Goal: Task Accomplishment & Management: Manage account settings

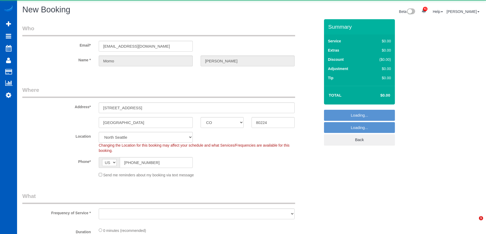
select select "CO"
select select "199"
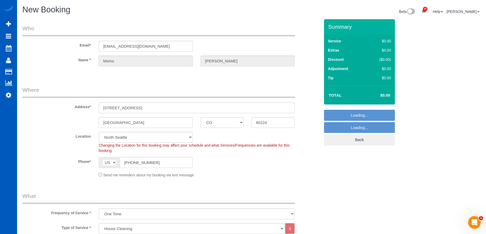
select select "object:8969"
select select "266"
select select "object:8974"
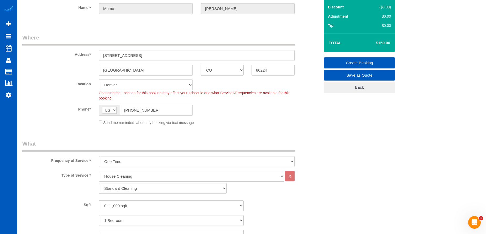
scroll to position [53, 0]
click at [117, 191] on select "Standard Cleaning Deep Cleaning Move In/ Out Cleaning" at bounding box center [163, 187] width 128 height 11
select select "368"
click at [99, 182] on select "Standard Cleaning Deep Cleaning Move In/ Out Cleaning" at bounding box center [163, 187] width 128 height 11
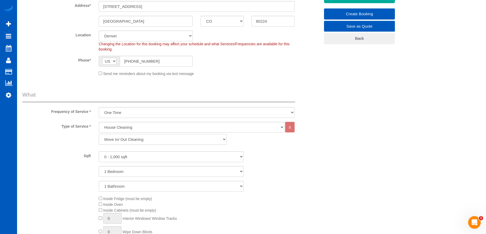
scroll to position [105, 0]
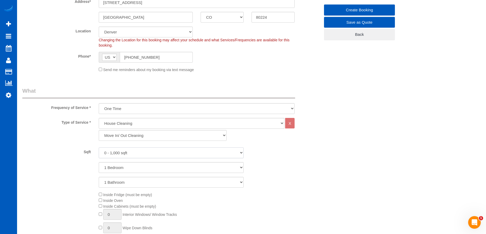
click at [166, 152] on select "0 - 1,000 sqft 1,001 - 1,500 sqft 1,501 - 2,000 sqft 2,001 - 2,500 sqft 2,501 -…" at bounding box center [171, 152] width 145 height 11
select select "1001"
click at [99, 147] on select "0 - 1,000 sqft 1,001 - 1,500 sqft 1,501 - 2,000 sqft 2,001 - 2,500 sqft 2,501 -…" at bounding box center [171, 152] width 145 height 11
click at [166, 166] on select "1 Bedroom 2 Bedrooms 3 Bedrooms 4 Bedrooms 5 Bedrooms 6 Bedrooms 7 Bedrooms" at bounding box center [171, 167] width 145 height 11
select select "2"
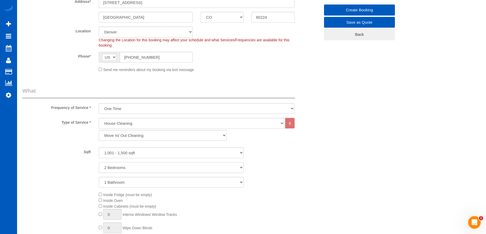
click at [99, 162] on select "1 Bedroom 2 Bedrooms 3 Bedrooms 4 Bedrooms 5 Bedrooms 6 Bedrooms 7 Bedrooms" at bounding box center [171, 167] width 145 height 11
click at [166, 181] on select "1 Bathroom 2 Bathrooms 3 Bathrooms 4 Bathrooms 5 Bathrooms 6 Bathrooms 7 Bathro…" at bounding box center [171, 182] width 145 height 11
select select "3"
click at [99, 177] on select "1 Bathroom 2 Bathrooms 3 Bathrooms 4 Bathrooms 5 Bathrooms 6 Bathrooms 7 Bathro…" at bounding box center [171, 182] width 145 height 11
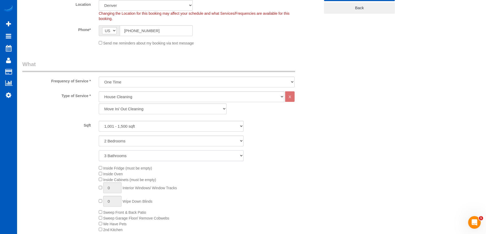
scroll to position [184, 0]
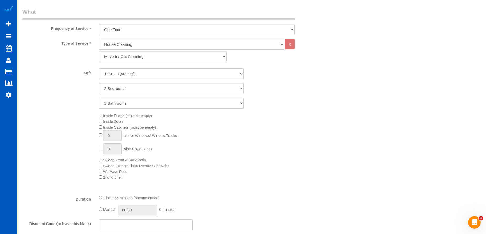
click at [100, 123] on span "Inside Oven" at bounding box center [111, 121] width 24 height 4
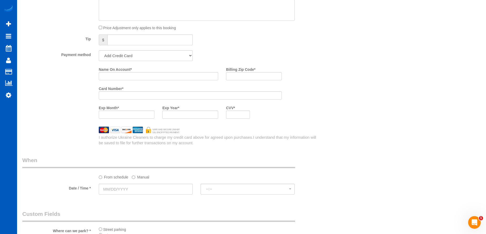
scroll to position [499, 0]
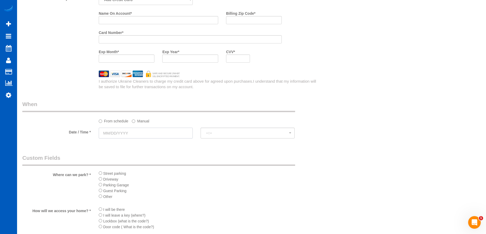
click at [154, 133] on input "text" at bounding box center [146, 132] width 94 height 11
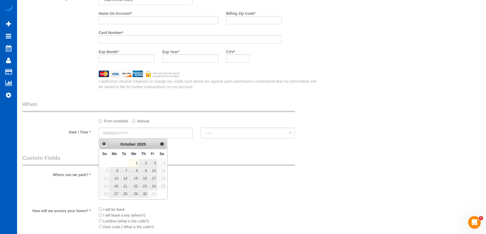
click at [105, 146] on link "Prev" at bounding box center [103, 143] width 7 height 7
click at [125, 195] on link "30" at bounding box center [124, 193] width 8 height 7
type input "09/30/2025"
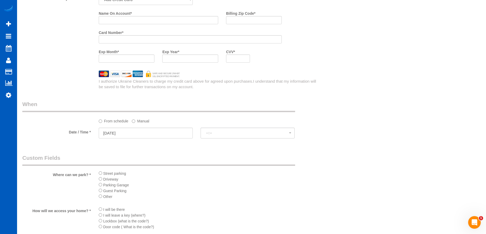
select select "spot1"
click at [140, 122] on label "Manual" at bounding box center [140, 119] width 17 height 7
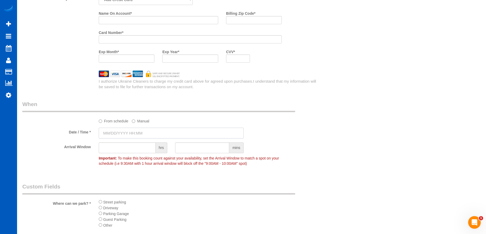
click at [137, 137] on input "text" at bounding box center [171, 132] width 145 height 11
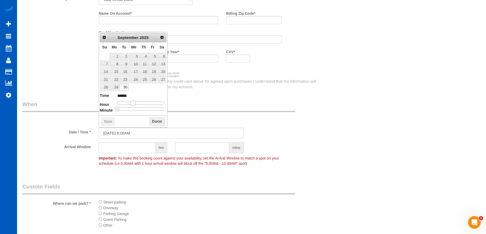
type input "09/30/2025 9:00AM"
type input "******"
type input "09/30/2025 10:00AM"
type input "*******"
type input "09/30/2025 12:00PM"
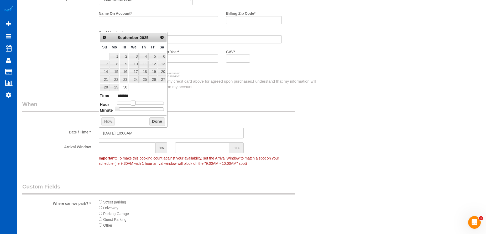
type input "*******"
type input "09/30/2025 1:00PM"
type input "******"
type input "09/30/2025 2:00PM"
type input "******"
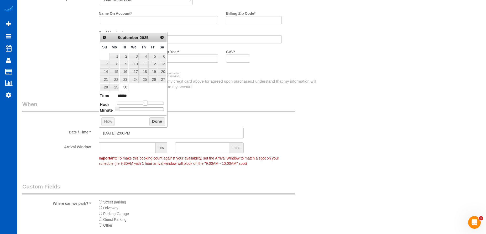
type input "09/30/2025 3:00PM"
type input "******"
type input "09/30/2025 4:00PM"
type input "******"
type input "09/30/2025 5:00PM"
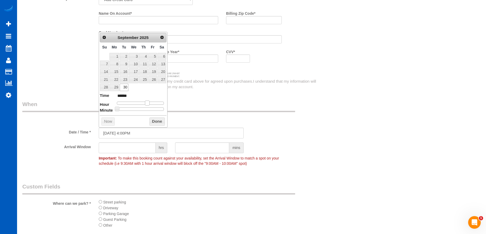
type input "******"
drag, startPoint x: 135, startPoint y: 105, endPoint x: 153, endPoint y: 104, distance: 18.4
click at [153, 104] on span at bounding box center [151, 102] width 5 height 5
type input "09/30/2025 4:00PM"
type input "******"
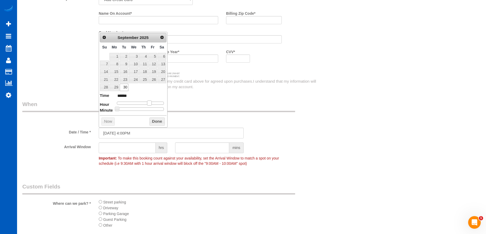
click at [150, 104] on span at bounding box center [149, 102] width 5 height 5
click at [154, 121] on button "Done" at bounding box center [157, 121] width 16 height 8
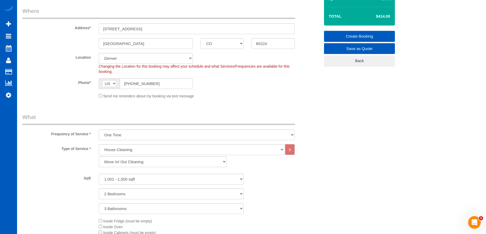
scroll to position [0, 0]
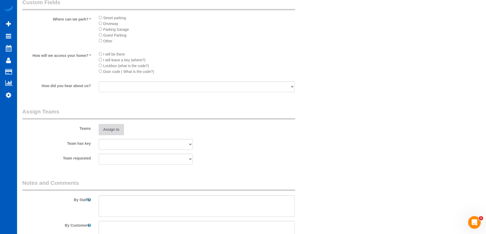
click at [111, 130] on button "Assign to" at bounding box center [111, 129] width 25 height 11
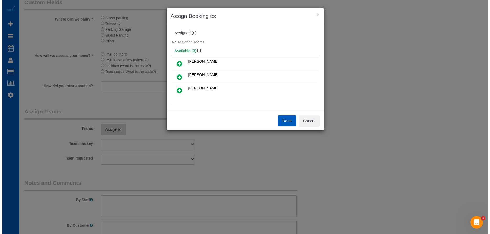
scroll to position [683, 0]
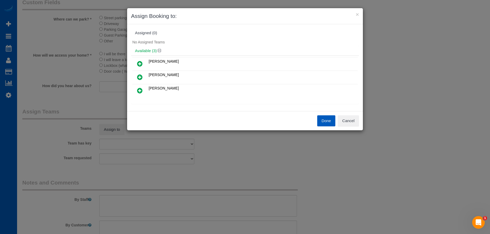
click at [143, 89] on link at bounding box center [140, 90] width 12 height 11
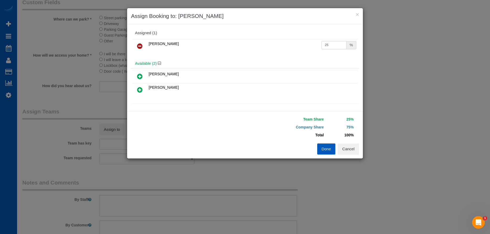
click at [339, 46] on input "25" at bounding box center [334, 45] width 25 height 8
drag, startPoint x: 337, startPoint y: 46, endPoint x: 295, endPoint y: 43, distance: 41.9
click at [295, 43] on tr "Tamara Serdechna 25 %" at bounding box center [244, 45] width 225 height 13
type input "50"
click at [329, 151] on button "Done" at bounding box center [326, 148] width 18 height 11
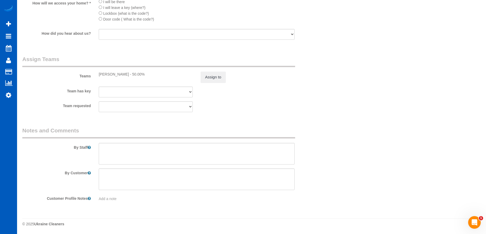
scroll to position [736, 0]
click at [182, 153] on textarea at bounding box center [197, 153] width 196 height 22
click at [180, 152] on textarea at bounding box center [197, 153] width 196 height 22
paste textarea "Rosenburg kosher is right across street from her unit(navigation sometimes is w…"
type textarea "Booked by Aaron. Rosenburg kosher is right across street from her unit(navigati…"
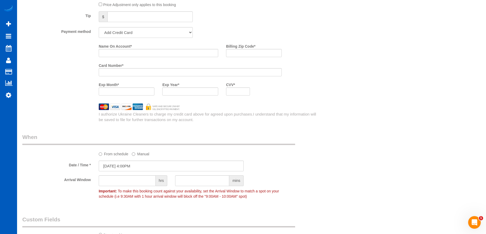
scroll to position [420, 0]
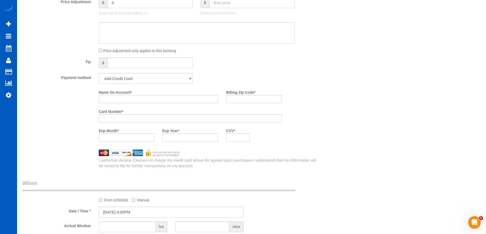
drag, startPoint x: 129, startPoint y: 97, endPoint x: 124, endPoint y: 99, distance: 4.8
click at [129, 97] on input "Name On Account *" at bounding box center [159, 99] width 120 height 8
paste input "Momo Keo"
type input "Momo Keo"
drag, startPoint x: 234, startPoint y: 97, endPoint x: 229, endPoint y: 99, distance: 5.5
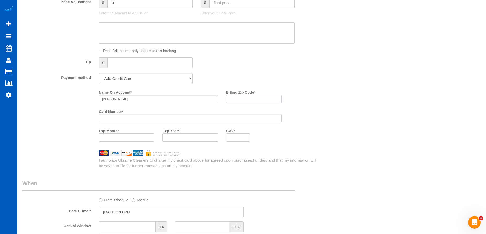
click at [234, 97] on input "Billing Zip Code *" at bounding box center [254, 99] width 56 height 8
paste input "80224"
type input "80224"
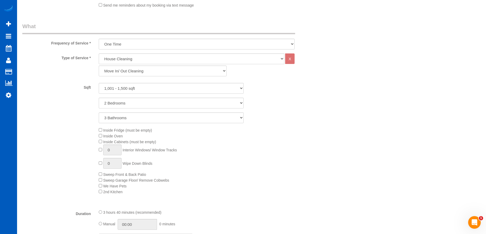
scroll to position [210, 0]
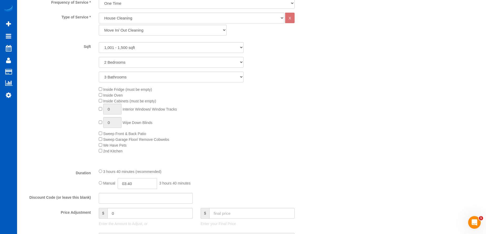
click at [137, 182] on input "03:40" at bounding box center [137, 183] width 39 height 11
type input "05:00"
click at [131, 205] on li "05:00" at bounding box center [131, 208] width 23 height 7
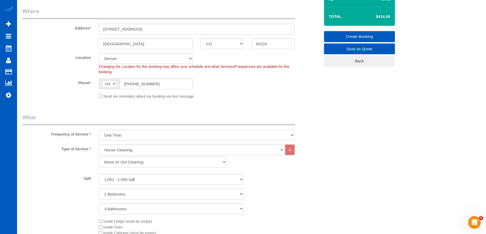
scroll to position [26, 0]
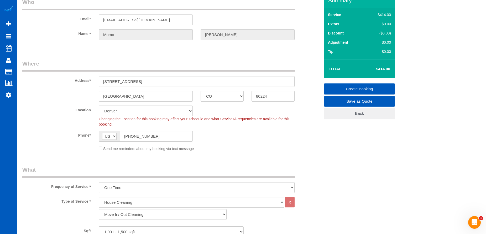
click at [342, 85] on link "Create Booking" at bounding box center [359, 88] width 71 height 11
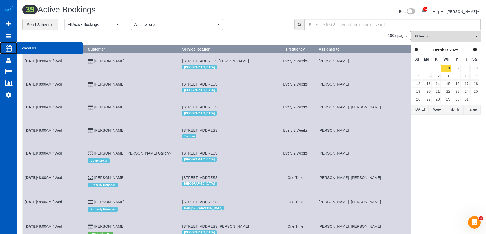
click at [23, 47] on span "Scheduler" at bounding box center [50, 48] width 66 height 12
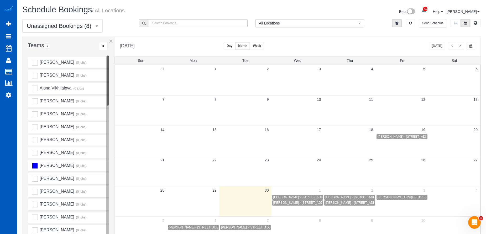
click at [459, 49] on button "button" at bounding box center [460, 46] width 8 height 8
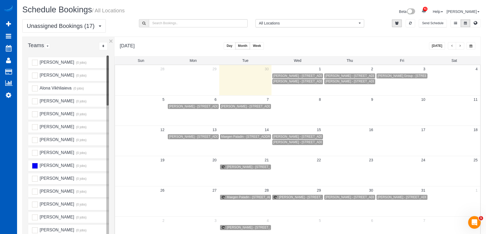
click at [455, 46] on button "button" at bounding box center [452, 46] width 8 height 8
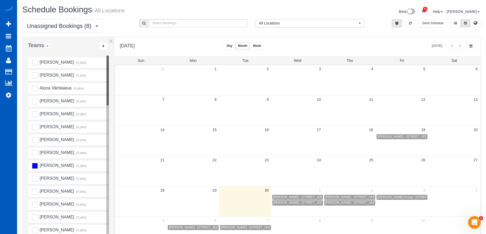
click at [461, 45] on span "button" at bounding box center [460, 45] width 3 height 3
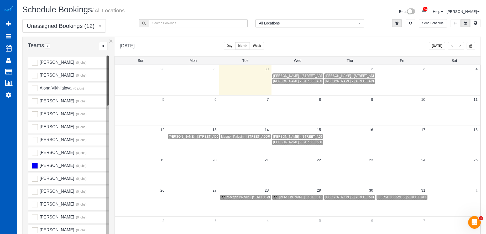
click at [457, 45] on button "button" at bounding box center [460, 46] width 8 height 8
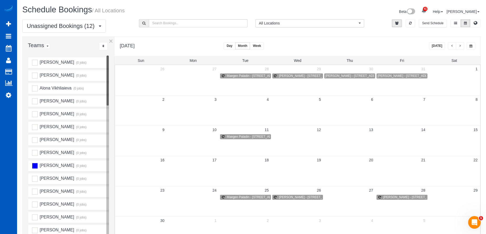
click at [453, 46] on span "button" at bounding box center [452, 45] width 3 height 3
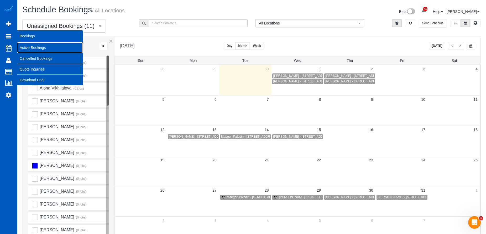
click at [24, 45] on link "Active Bookings" at bounding box center [50, 47] width 66 height 11
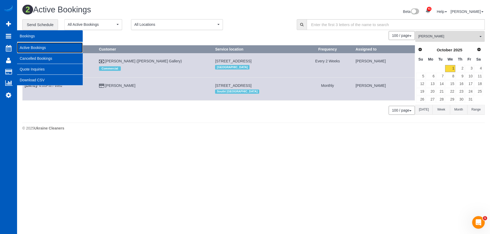
click at [26, 47] on link "Active Bookings" at bounding box center [50, 47] width 66 height 11
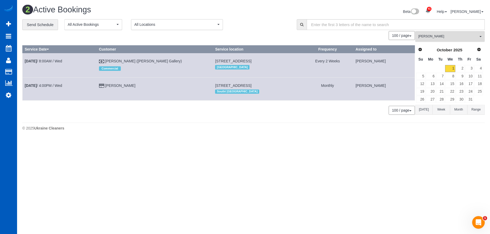
click at [445, 33] on button "Tatiana Sitnik All Teams" at bounding box center [450, 36] width 70 height 11
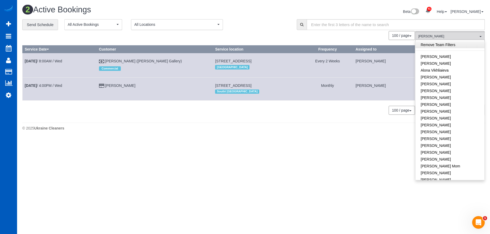
click at [460, 44] on link "Remove Team Filters" at bounding box center [450, 44] width 69 height 7
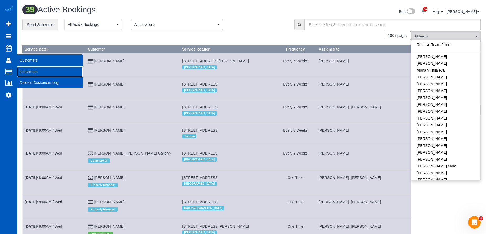
click at [36, 73] on link "Customers" at bounding box center [50, 71] width 66 height 11
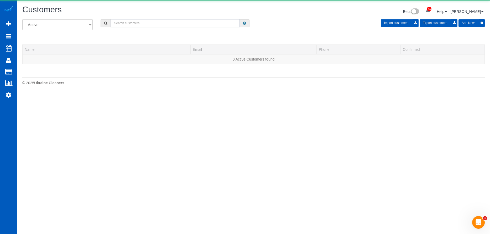
click at [162, 24] on input "text" at bounding box center [175, 23] width 129 height 8
paste input "[PERSON_NAME]"
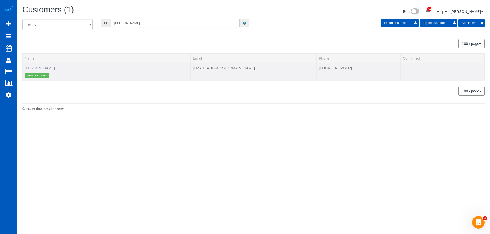
type input "[PERSON_NAME]"
click at [38, 66] on link "[PERSON_NAME]" at bounding box center [40, 68] width 30 height 4
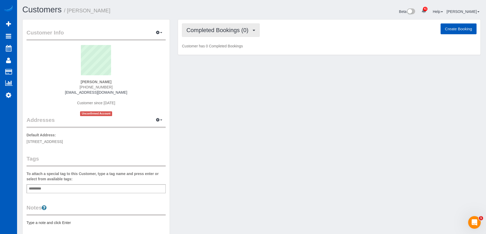
click at [239, 32] on span "Completed Bookings (0)" at bounding box center [219, 30] width 65 height 7
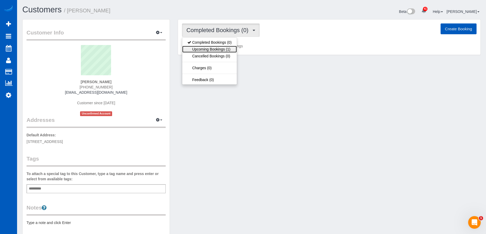
click at [221, 47] on link "Upcoming Bookings (1)" at bounding box center [209, 49] width 55 height 7
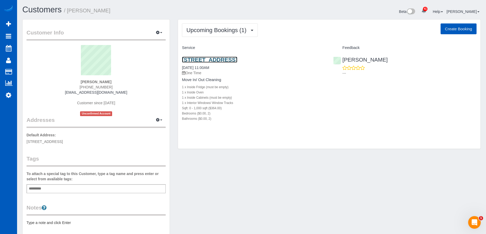
click at [238, 58] on link "[STREET_ADDRESS]" at bounding box center [209, 59] width 55 height 6
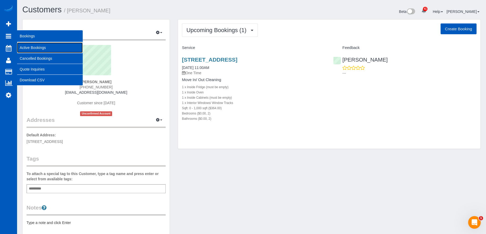
click at [29, 45] on link "Active Bookings" at bounding box center [50, 47] width 66 height 11
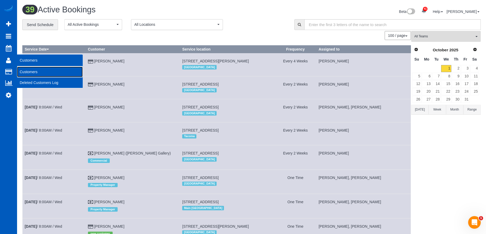
click at [37, 73] on link "Customers" at bounding box center [50, 71] width 66 height 11
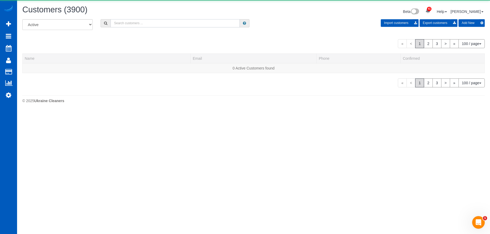
click at [138, 20] on input "text" at bounding box center [175, 23] width 129 height 8
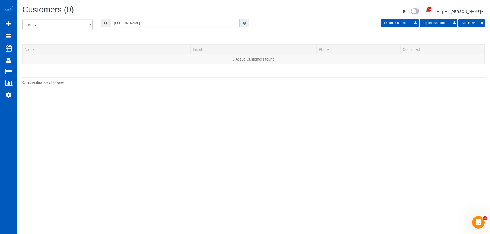
drag, startPoint x: 138, startPoint y: 22, endPoint x: 106, endPoint y: 23, distance: 32.1
click at [106, 23] on div "David mich" at bounding box center [175, 23] width 149 height 8
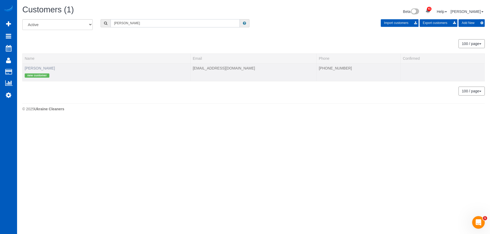
type input "Dave mic"
click at [41, 69] on link "[PERSON_NAME]" at bounding box center [40, 68] width 30 height 4
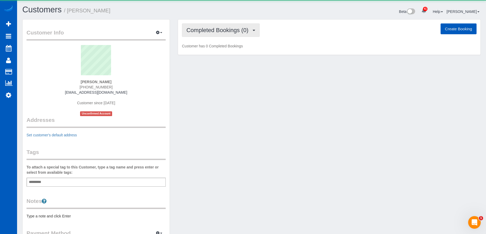
click at [209, 29] on span "Completed Bookings (0)" at bounding box center [219, 30] width 65 height 7
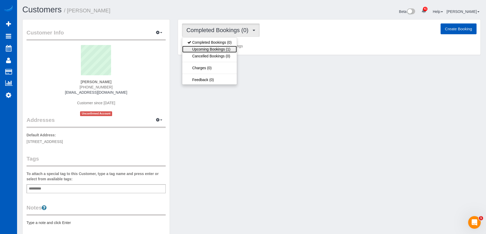
click at [214, 49] on link "Upcoming Bookings (1)" at bounding box center [209, 49] width 55 height 7
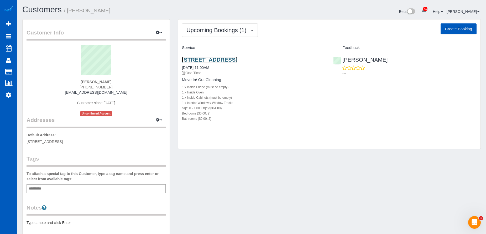
click at [223, 58] on link "[STREET_ADDRESS]" at bounding box center [209, 59] width 55 height 6
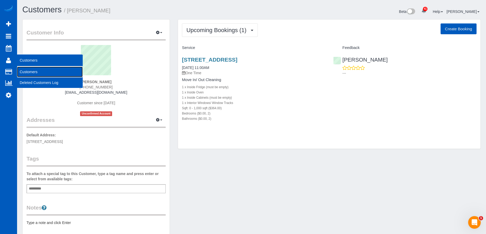
click at [20, 72] on link "Customers" at bounding box center [50, 71] width 66 height 11
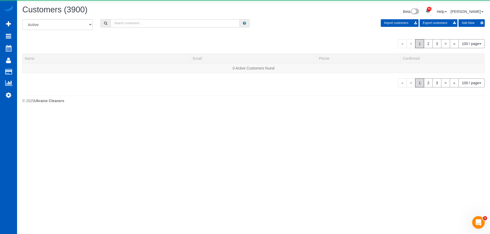
click at [132, 22] on input "text" at bounding box center [175, 23] width 129 height 8
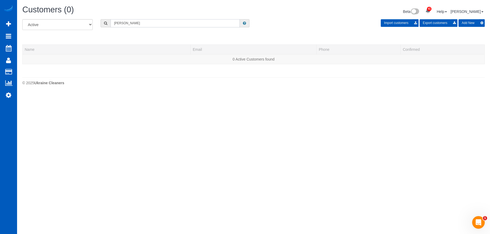
drag, startPoint x: 158, startPoint y: 23, endPoint x: 108, endPoint y: 23, distance: 49.9
click at [108, 23] on div "Jill Yooman" at bounding box center [175, 23] width 149 height 8
drag, startPoint x: 133, startPoint y: 25, endPoint x: 54, endPoint y: 24, distance: 79.3
click at [54, 24] on div "All Active Archived Yooman Import customers Export customers Add New" at bounding box center [253, 26] width 471 height 15
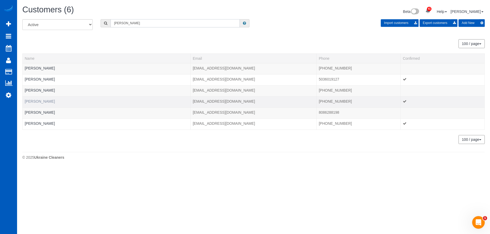
type input "Jill"
click at [39, 102] on link "Jill Yoman" at bounding box center [40, 101] width 30 height 4
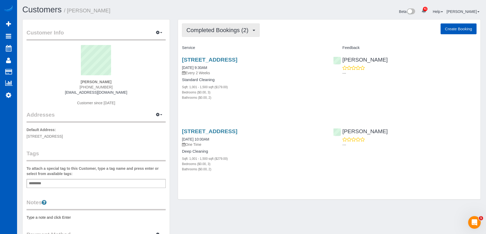
click at [224, 34] on button "Completed Bookings (2)" at bounding box center [221, 29] width 78 height 13
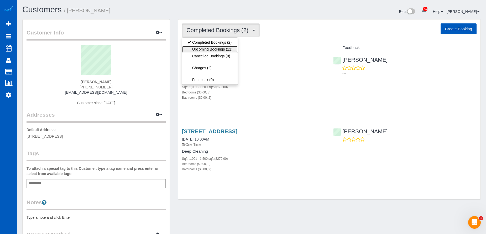
click at [213, 49] on link "Upcoming Bookings (11)" at bounding box center [209, 49] width 55 height 7
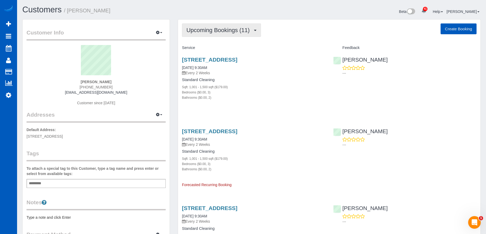
click at [232, 30] on span "Upcoming Bookings (11)" at bounding box center [220, 30] width 66 height 7
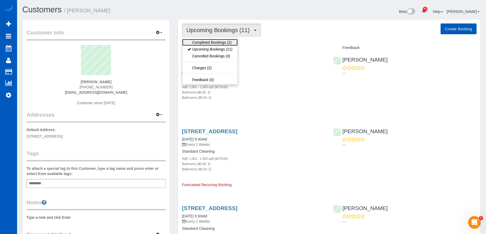
click at [215, 43] on link "Completed Bookings (2)" at bounding box center [209, 42] width 55 height 7
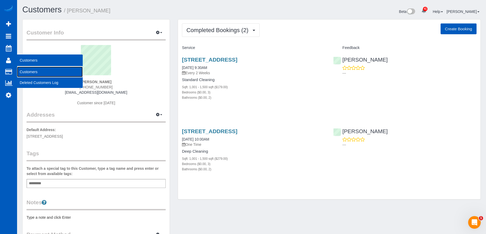
click at [26, 72] on link "Customers" at bounding box center [50, 71] width 66 height 11
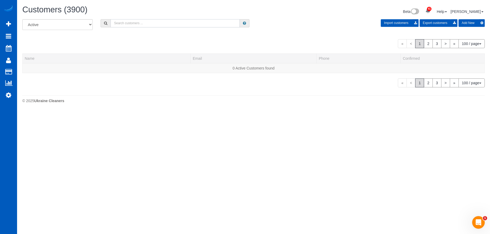
click at [129, 25] on input "text" at bounding box center [175, 23] width 129 height 8
paste input "Remibordelon@gmail.com"
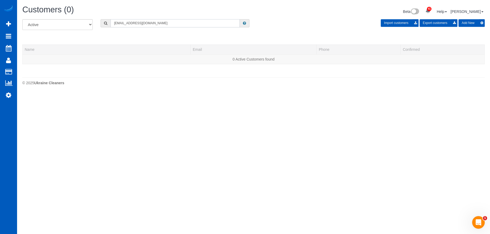
type input "Remibordelon@gmail.com"
click at [466, 22] on button "Add New" at bounding box center [472, 23] width 26 height 8
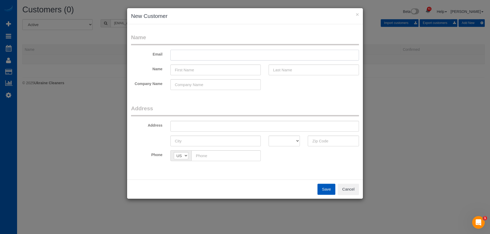
click at [226, 54] on input "text" at bounding box center [265, 55] width 189 height 11
paste input "Remibordelon@gmail.com"
type input "Remibordelon@gmail.com"
click at [225, 71] on input "text" at bounding box center [216, 69] width 90 height 11
paste input "[PERSON_NAME]"
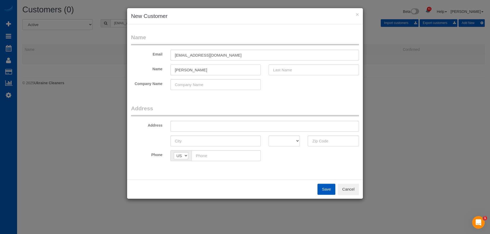
drag, startPoint x: 185, startPoint y: 67, endPoint x: 276, endPoint y: 69, distance: 90.7
click at [272, 69] on div "Name Remi Bordelon" at bounding box center [245, 69] width 236 height 11
type input "Remi"
click at [290, 66] on input "text" at bounding box center [314, 69] width 90 height 11
paste input "[PERSON_NAME]"
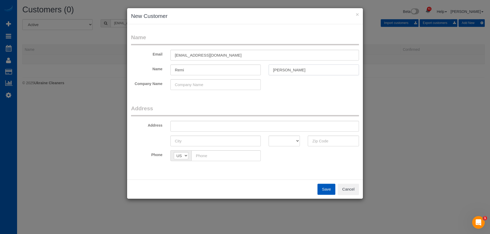
type input "[PERSON_NAME]"
click at [233, 69] on input "Remi" at bounding box center [216, 69] width 90 height 11
type input "Remi"
click at [202, 130] on input "text" at bounding box center [265, 126] width 189 height 11
paste input "4232 Fern Ave Broomfield CO 80020"
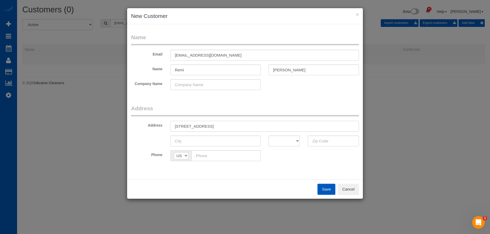
drag, startPoint x: 228, startPoint y: 127, endPoint x: 300, endPoint y: 131, distance: 72.7
click at [290, 128] on input "4232 Fern Ave Broomfield CO 80020" at bounding box center [265, 126] width 189 height 11
type input "4232 Fern Ave Broomfield CO"
click at [318, 141] on input "text" at bounding box center [333, 140] width 51 height 11
paste input "80020"
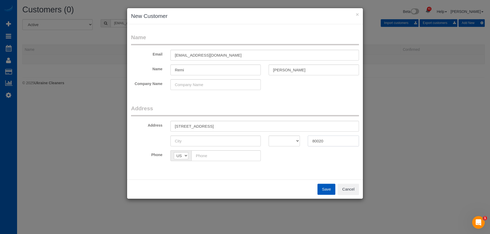
click at [313, 140] on input "80020" at bounding box center [333, 140] width 51 height 11
type input "80020"
drag, startPoint x: 290, startPoint y: 141, endPoint x: 290, endPoint y: 135, distance: 5.8
click at [290, 141] on select "AK AL AR AZ CA CO CT DC DE FL GA HI IA ID IL IN KS KY LA MA MD ME MI MN MO MS M…" at bounding box center [285, 140] width 32 height 11
select select "CO"
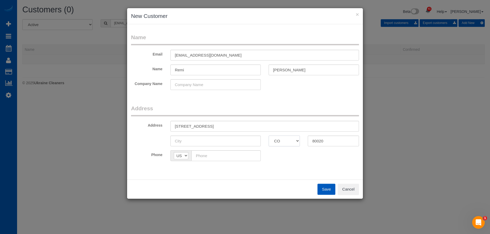
click at [269, 135] on select "AK AL AR AZ CA CO CT DC DE FL GA HI IA ID IL IN KS KY LA MA MD ME MI MN MO MS M…" at bounding box center [285, 140] width 32 height 11
drag, startPoint x: 202, startPoint y: 126, endPoint x: 220, endPoint y: 126, distance: 17.9
click at [220, 126] on input "4232 Fern Ave Broomfield CO" at bounding box center [265, 126] width 189 height 11
type input "4232 Fern Ave CO"
drag, startPoint x: 215, startPoint y: 137, endPoint x: 213, endPoint y: 135, distance: 3.7
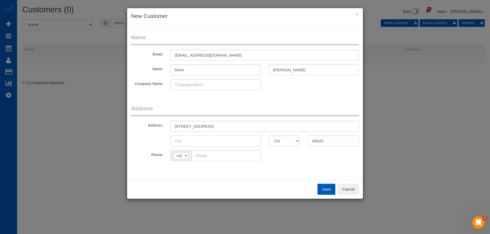
click at [215, 137] on input "text" at bounding box center [216, 140] width 90 height 11
paste input "Broomfield"
type input "Broomfield"
drag, startPoint x: 200, startPoint y: 125, endPoint x: 245, endPoint y: 122, distance: 45.6
click at [245, 122] on input "4232 Fern Ave CO" at bounding box center [265, 126] width 189 height 11
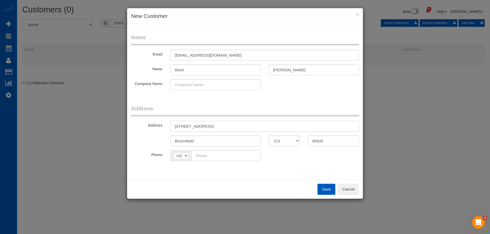
type input "[STREET_ADDRESS]"
click at [231, 156] on input "text" at bounding box center [226, 155] width 69 height 11
paste input "[PHONE_NUMBER]"
type input "[PHONE_NUMBER]"
click at [323, 188] on button "Save" at bounding box center [327, 188] width 18 height 11
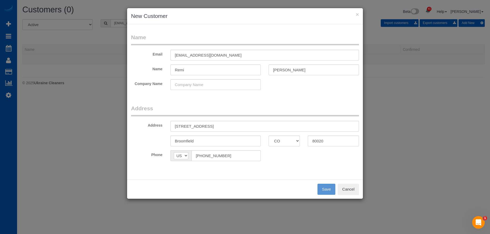
type input "[EMAIL_ADDRESS][DOMAIN_NAME]"
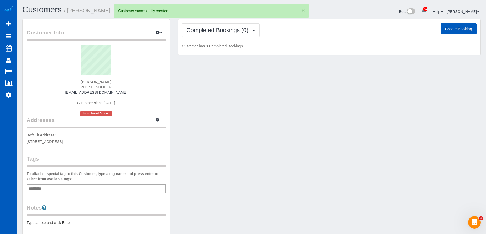
click at [445, 28] on button "Create Booking" at bounding box center [459, 28] width 36 height 11
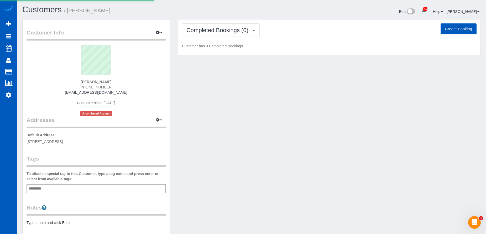
select select "CO"
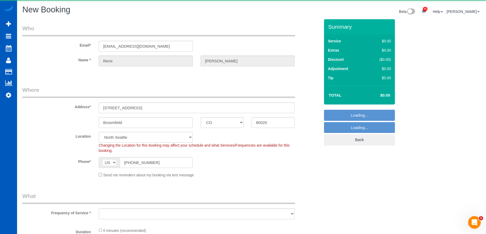
select select "199"
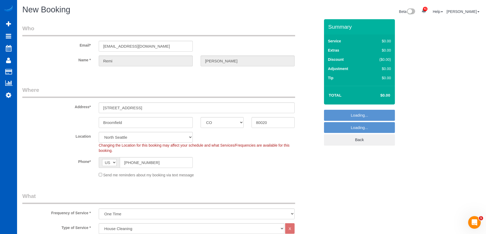
select select "object:18326"
select select "265"
select select "object:18331"
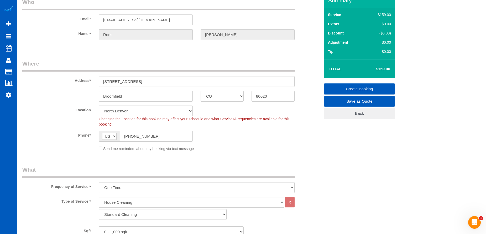
scroll to position [53, 0]
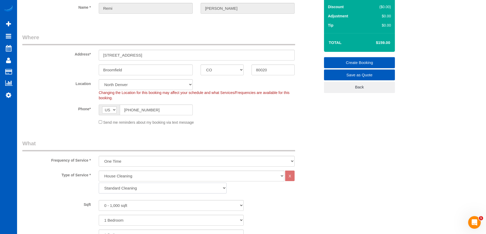
click at [138, 187] on select "Standard Cleaning Deep Cleaning Move In/ Out Cleaning" at bounding box center [163, 187] width 128 height 11
select select "368"
click at [99, 182] on select "Standard Cleaning Deep Cleaning Move In/ Out Cleaning" at bounding box center [163, 187] width 128 height 11
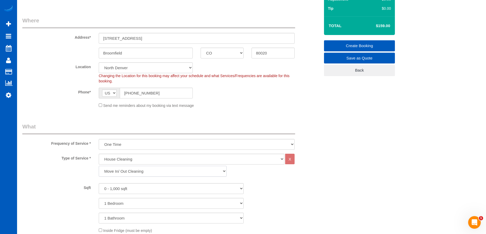
scroll to position [79, 0]
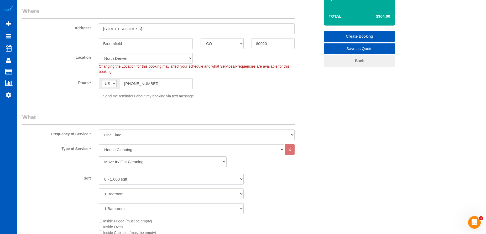
click at [140, 177] on select "0 - 1,000 sqft 1,001 - 1,500 sqft 1,501 - 2,000 sqft 2,001 - 2,500 sqft 2,501 -…" at bounding box center [171, 178] width 145 height 11
select select "1501"
click at [99, 173] on select "0 - 1,000 sqft 1,001 - 1,500 sqft 1,501 - 2,000 sqft 2,001 - 2,500 sqft 2,501 -…" at bounding box center [171, 178] width 145 height 11
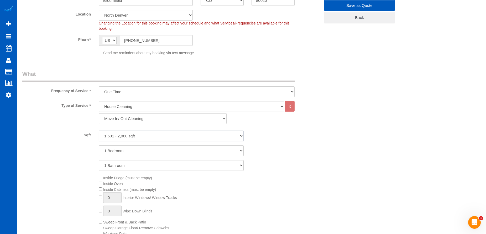
scroll to position [131, 0]
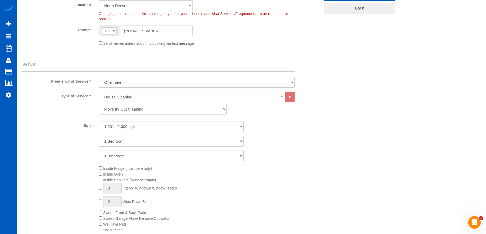
click at [137, 137] on select "1 Bedroom 2 Bedrooms 3 Bedrooms 4 Bedrooms 5 Bedrooms 6 Bedrooms 7 Bedrooms" at bounding box center [171, 141] width 145 height 11
select select "3"
click at [99, 136] on select "1 Bedroom 2 Bedrooms 3 Bedrooms 4 Bedrooms 5 Bedrooms 6 Bedrooms 7 Bedrooms" at bounding box center [171, 141] width 145 height 11
click at [138, 153] on select "1 Bathroom 2 Bathrooms 3 Bathrooms 4 Bathrooms 5 Bathrooms 6 Bathrooms 7 Bathro…" at bounding box center [171, 155] width 145 height 11
select select "3"
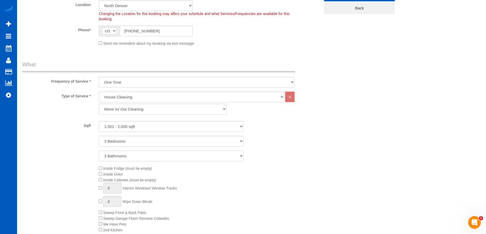
click at [99, 150] on select "1 Bathroom 2 Bathrooms 3 Bathrooms 4 Bathrooms 5 Bathrooms 6 Bathrooms 7 Bathro…" at bounding box center [171, 155] width 145 height 11
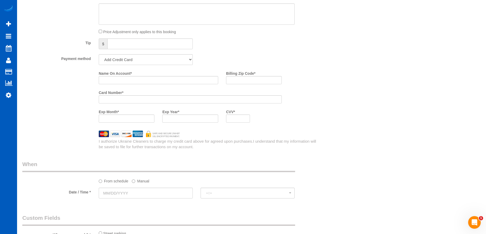
scroll to position [473, 0]
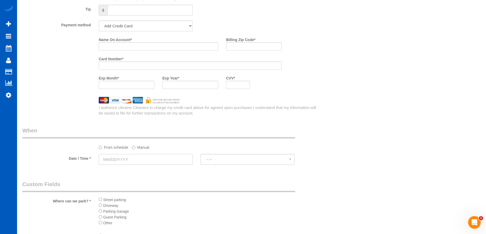
click at [152, 159] on input "text" at bounding box center [146, 159] width 94 height 11
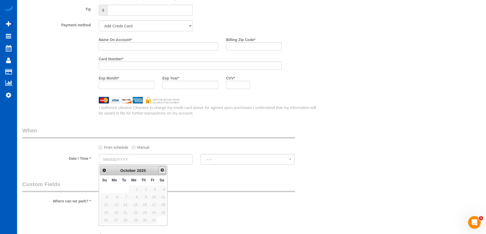
click at [162, 168] on span "Next" at bounding box center [162, 170] width 4 height 4
click at [104, 172] on span "Prev" at bounding box center [104, 170] width 4 height 4
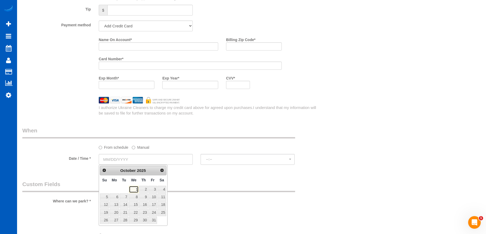
click at [135, 188] on link "1" at bounding box center [134, 188] width 10 height 7
type input "10/01/2025"
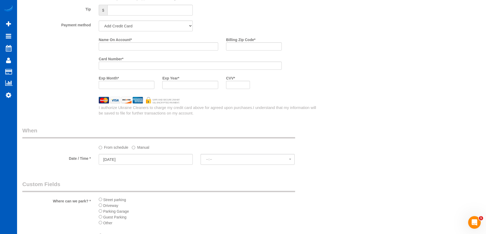
select select "spot10"
click at [131, 146] on div "From schedule Manual" at bounding box center [197, 146] width 204 height 7
click at [137, 146] on label "Manual" at bounding box center [140, 146] width 17 height 7
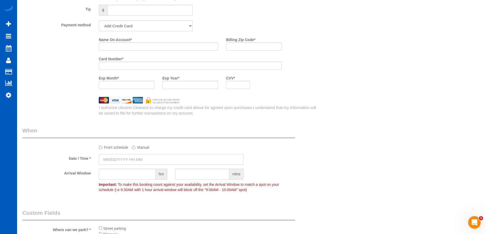
click at [133, 156] on input "text" at bounding box center [171, 159] width 145 height 11
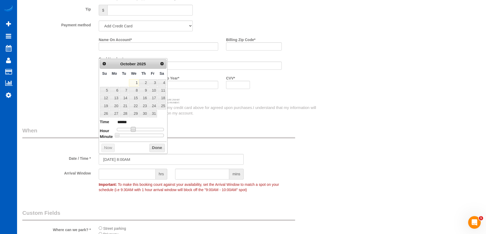
type input "[DATE] 9:00AM"
type input "******"
click at [135, 129] on span at bounding box center [135, 129] width 5 height 5
click at [154, 146] on button "Done" at bounding box center [157, 147] width 16 height 8
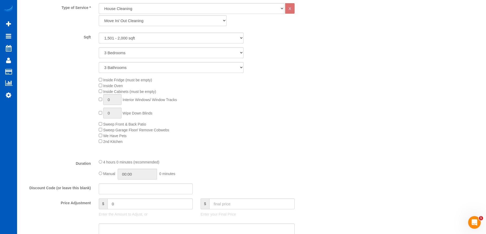
scroll to position [315, 0]
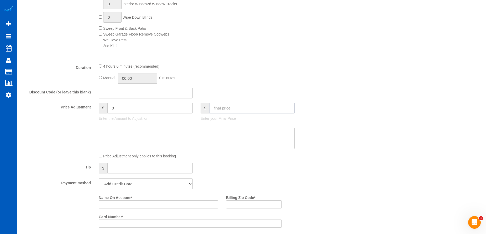
click at [225, 108] on input "text" at bounding box center [251, 107] width 85 height 11
type input "414"
click at [220, 133] on textarea at bounding box center [197, 138] width 196 height 22
type input "-45"
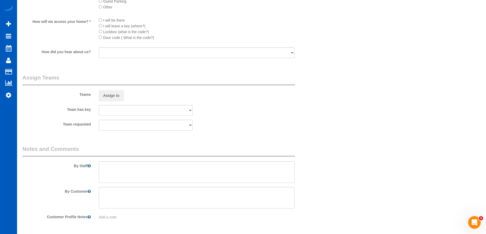
scroll to position [736, 0]
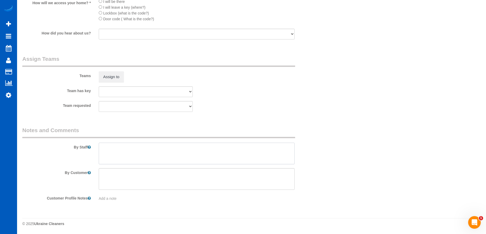
click at [181, 151] on textarea at bounding box center [197, 153] width 196 height 22
paste textarea "Is going to call back shortly to let us know if they need carpet shampooing and…"
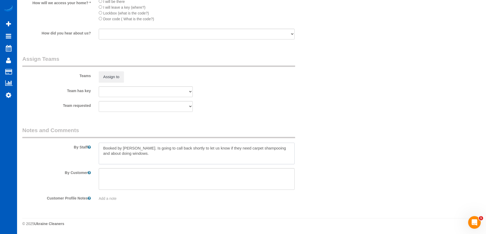
type textarea "Booked by [PERSON_NAME]. Is going to call back shortly to let us know if they n…"
click at [275, 101] on div "Team requested" at bounding box center [171, 106] width 306 height 11
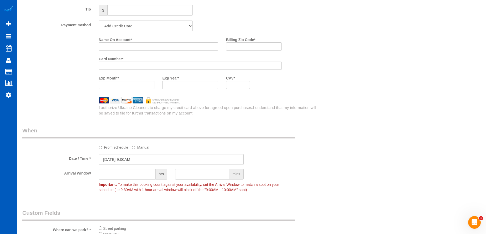
scroll to position [604, 0]
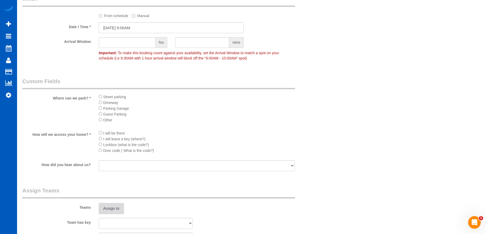
click at [120, 210] on button "Assign to" at bounding box center [111, 208] width 25 height 11
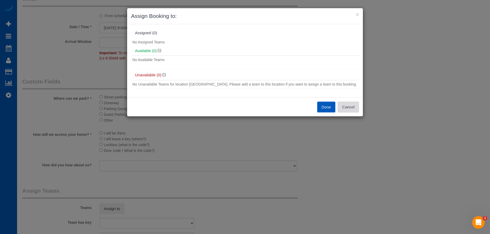
click at [352, 106] on button "Cancel" at bounding box center [348, 106] width 21 height 11
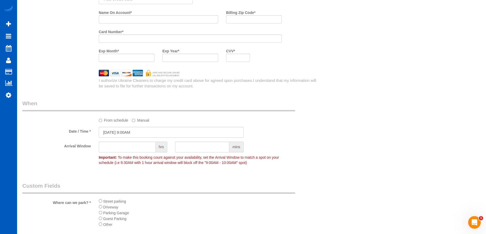
scroll to position [447, 0]
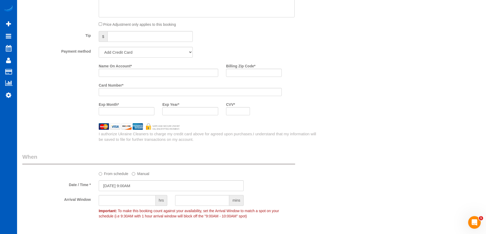
click at [139, 68] on div "Name On Account *" at bounding box center [158, 68] width 127 height 15
click at [140, 71] on input "Name On Account *" at bounding box center [159, 73] width 120 height 8
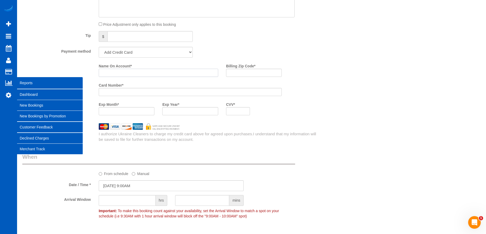
paste input "[PERSON_NAME]"
type input "[PERSON_NAME]"
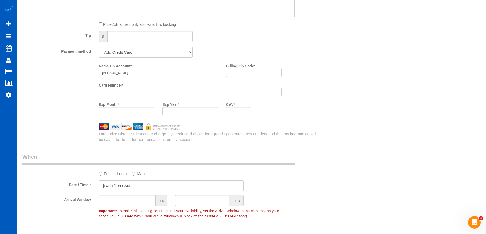
drag, startPoint x: 239, startPoint y: 74, endPoint x: 235, endPoint y: 75, distance: 4.1
click at [239, 74] on input "Billing Zip Code *" at bounding box center [254, 73] width 56 height 8
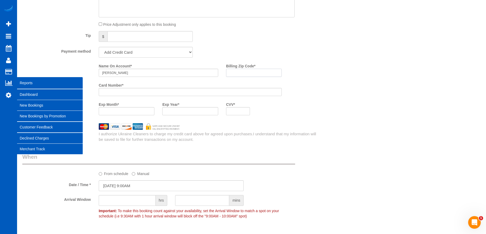
paste input "81647"
type input "81647"
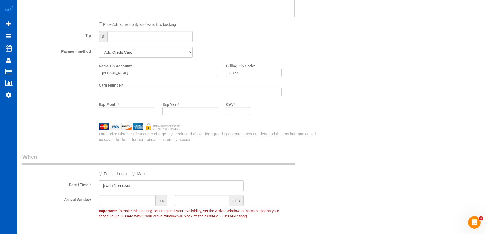
click at [378, 119] on div "Who Email* remibordelon@gmail.com Name * Remi Bordelon Where Address* 4232 Fern…" at bounding box center [251, 39] width 459 height 932
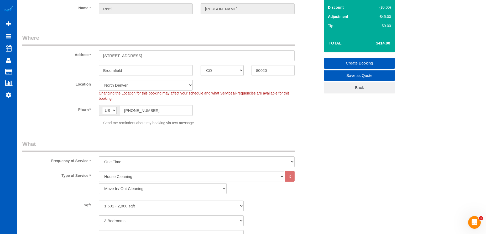
scroll to position [26, 0]
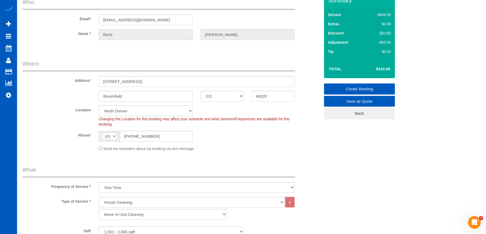
click at [342, 87] on link "Create Booking" at bounding box center [359, 88] width 71 height 11
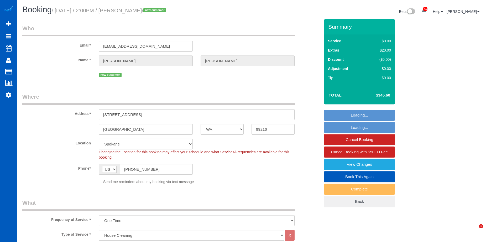
select select "WA"
select select "199"
select select "2"
select select "spot1"
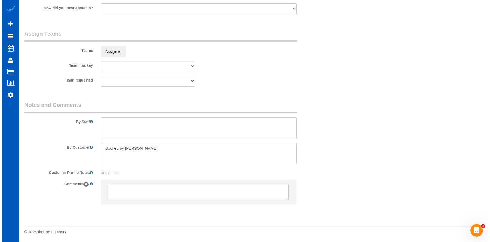
scroll to position [659, 0]
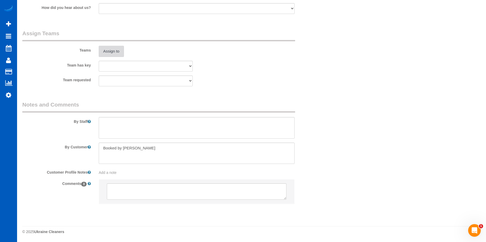
click at [113, 51] on button "Assign to" at bounding box center [111, 51] width 25 height 11
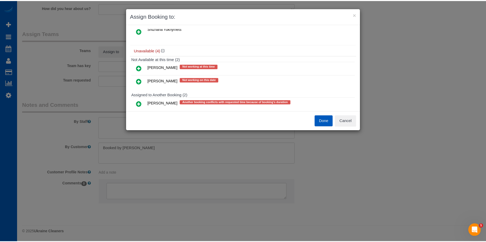
scroll to position [0, 0]
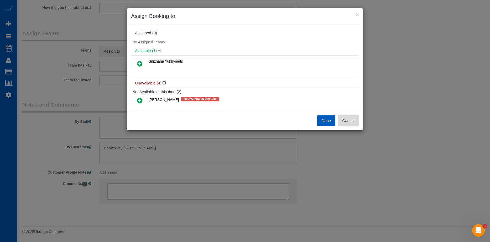
click at [352, 125] on button "Cancel" at bounding box center [348, 120] width 21 height 11
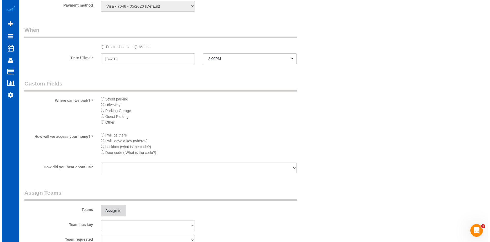
scroll to position [501, 0]
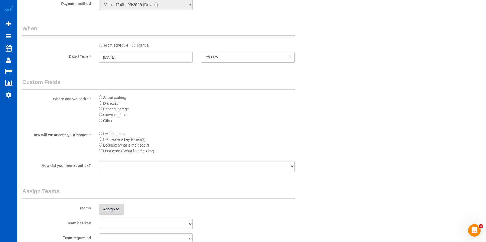
click at [108, 205] on button "Assign to" at bounding box center [111, 208] width 25 height 11
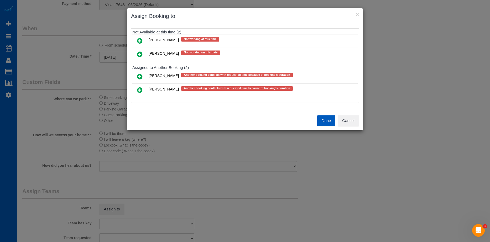
scroll to position [60, 0]
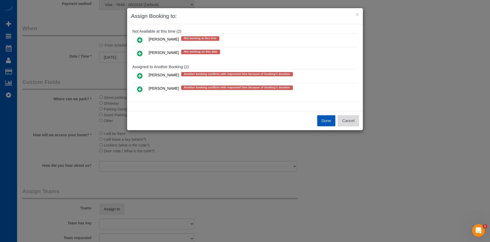
click at [352, 118] on button "Cancel" at bounding box center [348, 120] width 21 height 11
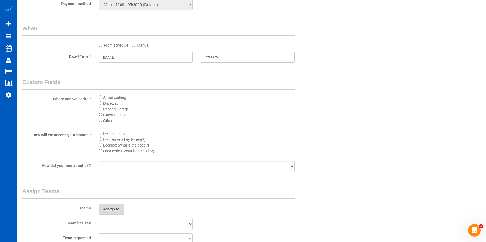
click at [109, 206] on button "Assign to" at bounding box center [111, 208] width 25 height 11
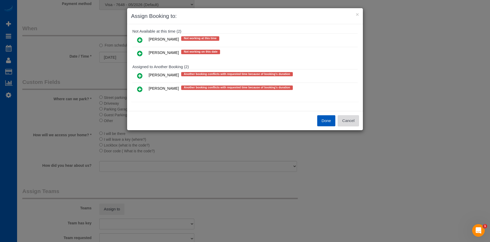
click at [348, 117] on button "Cancel" at bounding box center [348, 120] width 21 height 11
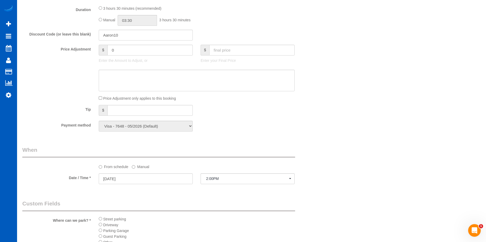
scroll to position [396, 0]
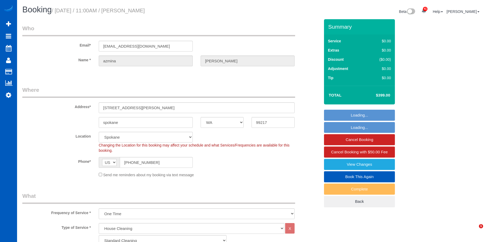
select select "WA"
select select "199"
select select "4501"
select select "4"
select select "5"
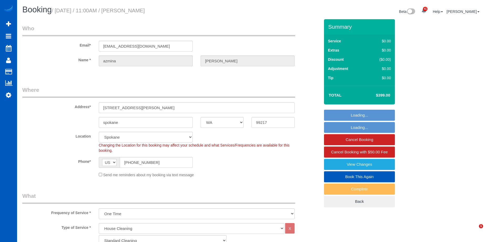
select select "spot1"
select select "object:1097"
select select "4501"
select select "4"
select select "5"
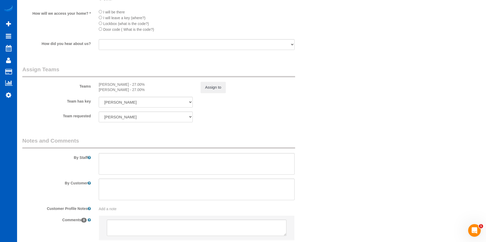
scroll to position [667, 0]
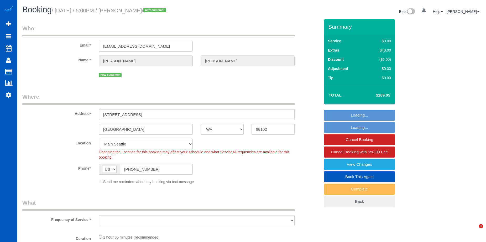
select select "WA"
select select "object:819"
select select "spot1"
select select "number:8"
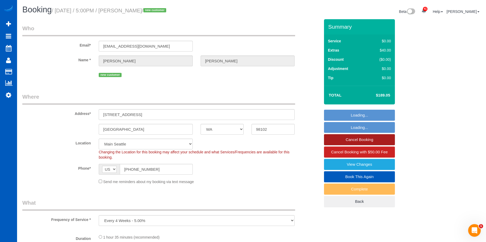
select select "199"
select select "2"
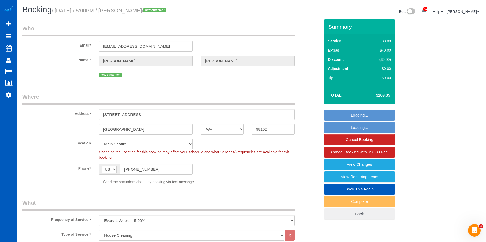
select select "2"
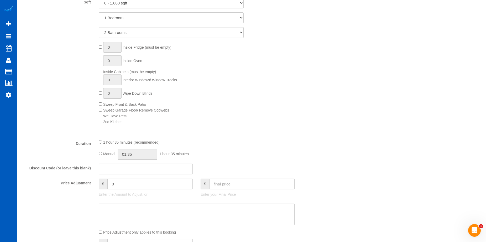
scroll to position [315, 0]
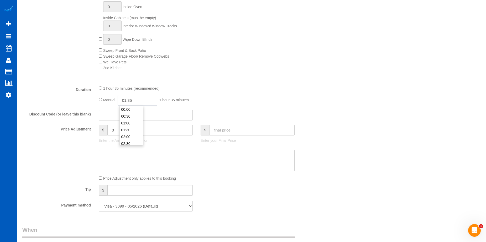
click at [144, 101] on input "01:35" at bounding box center [137, 100] width 39 height 11
type input "03:30"
click at [131, 134] on li "03:30" at bounding box center [131, 130] width 23 height 7
click at [141, 101] on input "03:30" at bounding box center [137, 100] width 39 height 11
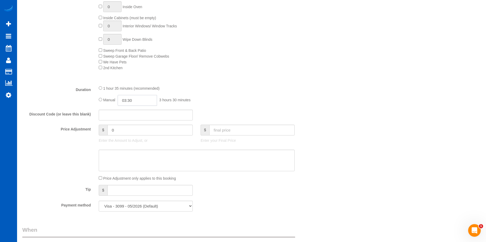
scroll to position [41, 0]
select select "spot15"
type input "04:00"
click at [132, 123] on li "04:00" at bounding box center [131, 123] width 23 height 7
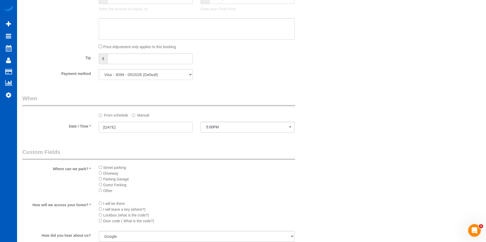
select select "spot29"
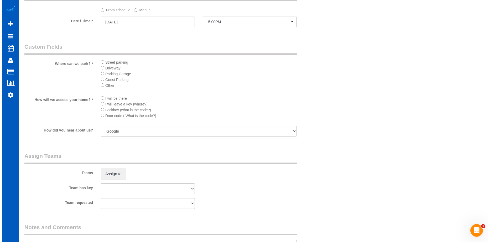
scroll to position [604, 0]
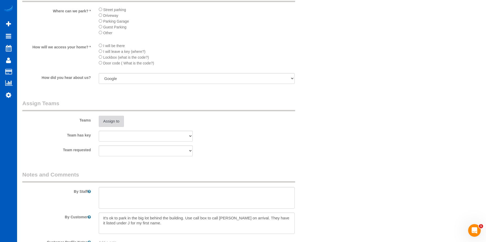
click at [110, 120] on button "Assign to" at bounding box center [111, 121] width 25 height 11
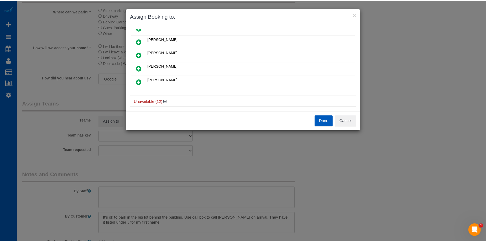
scroll to position [26, 0]
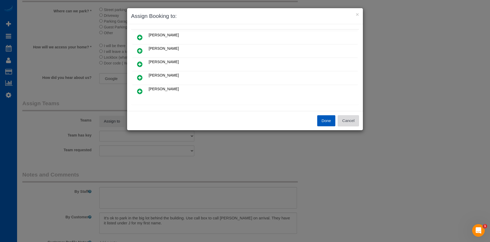
click at [345, 121] on button "Cancel" at bounding box center [348, 120] width 21 height 11
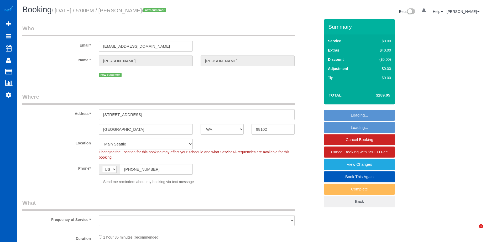
select select "WA"
select select "number:8"
select select "object:1007"
select select "spot1"
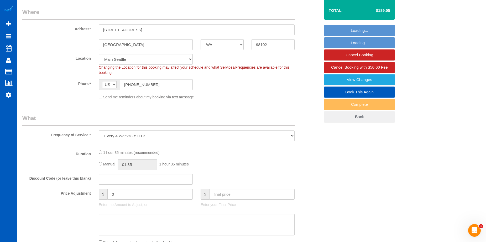
select select "object:1158"
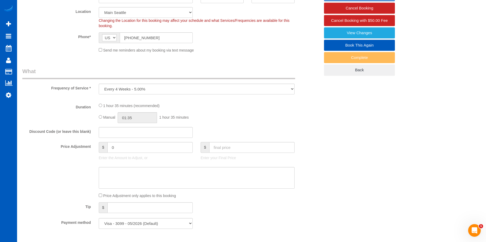
select select "199"
select select "2"
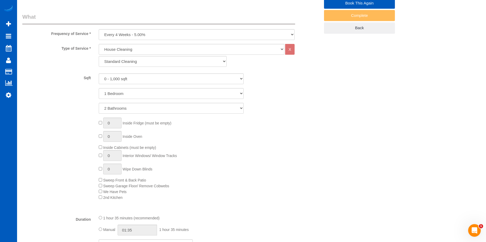
select select "2"
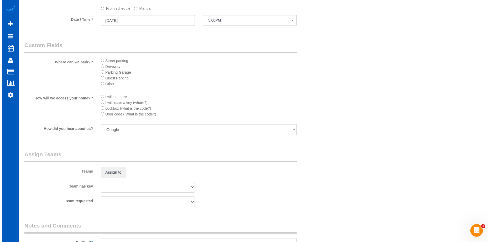
scroll to position [578, 0]
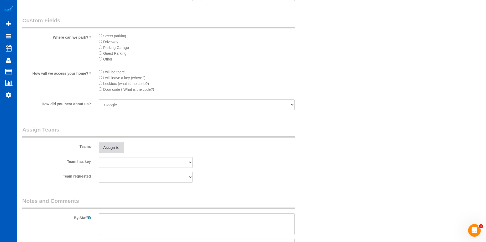
click at [110, 142] on button "Assign to" at bounding box center [111, 147] width 25 height 11
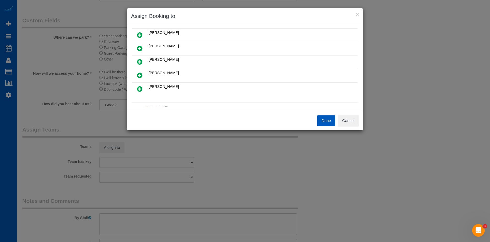
scroll to position [38, 0]
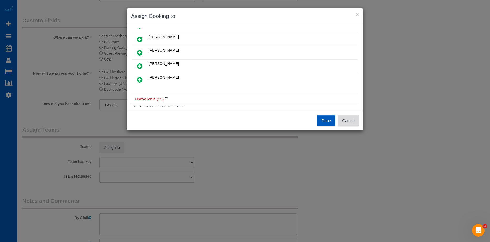
click at [355, 122] on button "Cancel" at bounding box center [348, 120] width 21 height 11
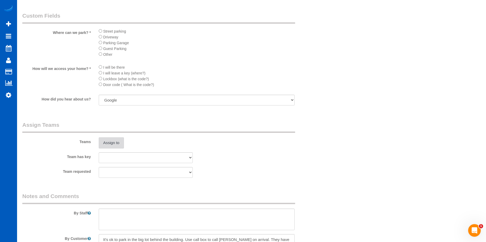
scroll to position [631, 0]
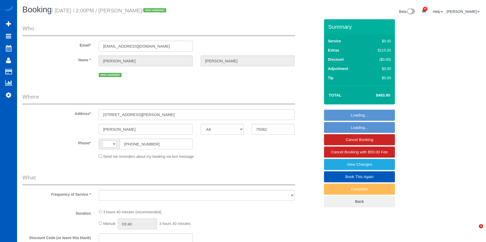
select select "[GEOGRAPHIC_DATA]"
select select "string:[GEOGRAPHIC_DATA]"
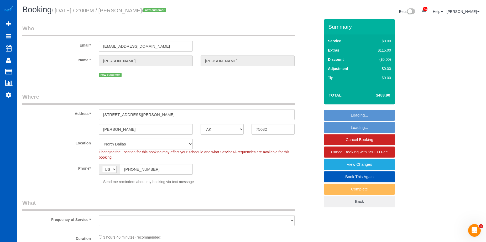
select select "object:916"
select select "199"
select select "1001"
select select "3"
select select "2"
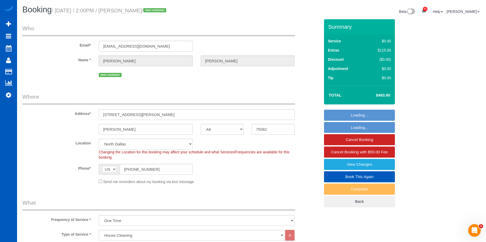
select select "object:1090"
select select "1001"
select select "3"
select select "2"
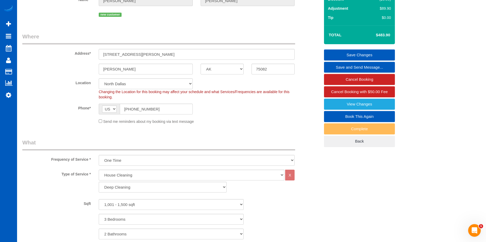
scroll to position [53, 0]
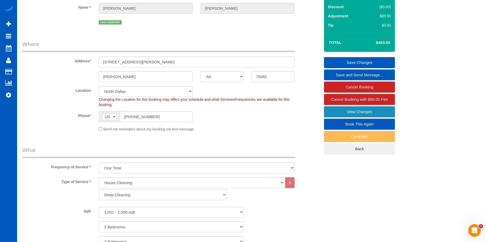
click at [330, 108] on link "View Changes" at bounding box center [359, 111] width 71 height 11
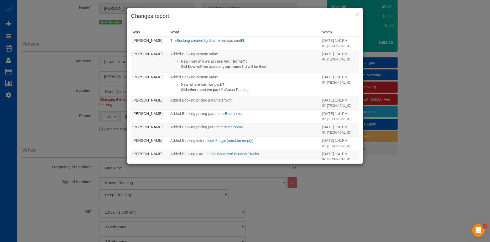
click at [360, 12] on div "× Changes report" at bounding box center [245, 16] width 236 height 16
click at [357, 14] on button "×" at bounding box center [357, 15] width 3 height 6
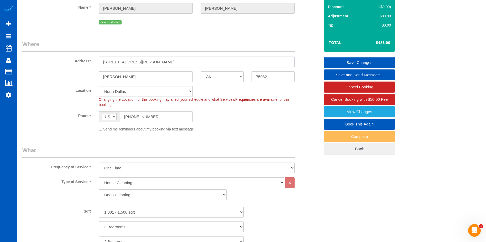
drag, startPoint x: 148, startPoint y: 61, endPoint x: 215, endPoint y: 66, distance: 66.4
click at [215, 66] on input "4250 E Renner Rd #2121 Richardson TX" at bounding box center [197, 61] width 196 height 11
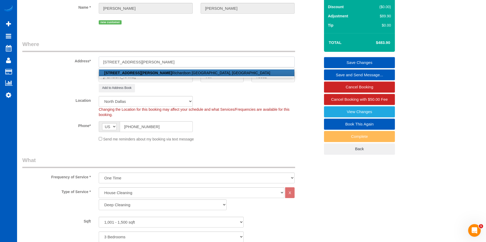
type input "4250 E Renner Rd #2121"
click at [262, 120] on sui-booking-location "Location North Seattle Atlanta GA Denver Everett Fort Worth TX Las Vegas Main D…" at bounding box center [171, 119] width 298 height 46
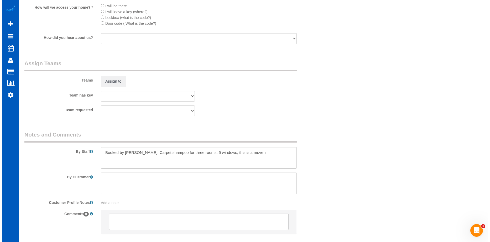
scroll to position [683, 0]
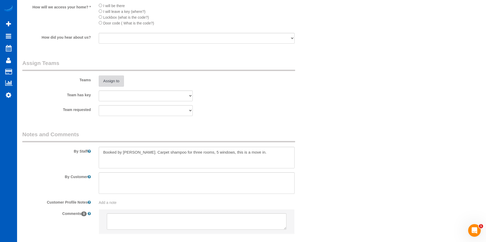
click at [123, 85] on button "Assign to" at bounding box center [111, 80] width 25 height 11
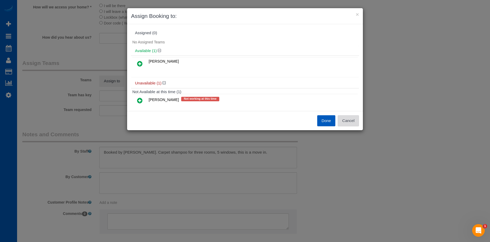
click at [350, 120] on button "Cancel" at bounding box center [348, 120] width 21 height 11
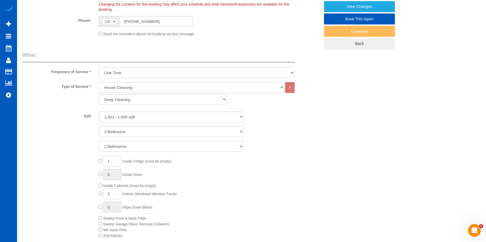
scroll to position [53, 0]
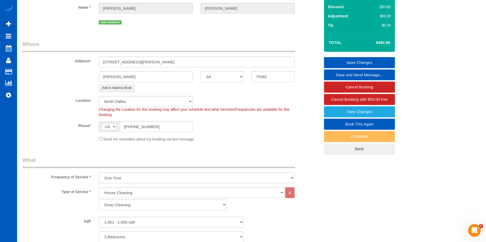
click at [341, 62] on link "Save Changes" at bounding box center [359, 62] width 71 height 11
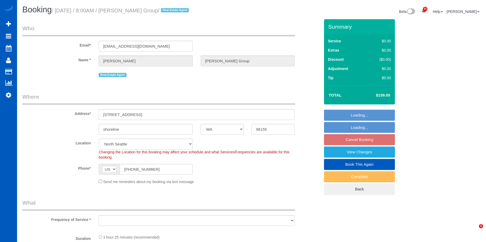
select select "WA"
select select "object:898"
select select "spot1"
select select "number:10"
select select "object:1163"
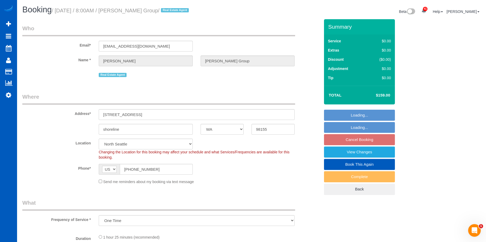
select select "199"
select select "3"
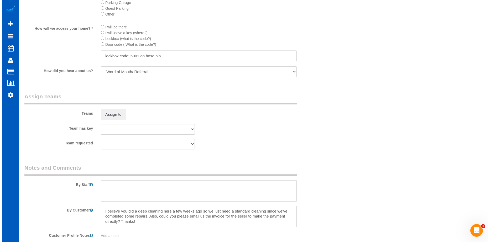
scroll to position [657, 0]
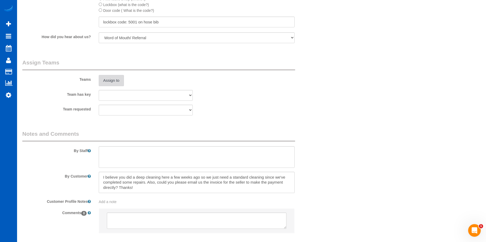
click at [109, 83] on button "Assign to" at bounding box center [111, 80] width 25 height 11
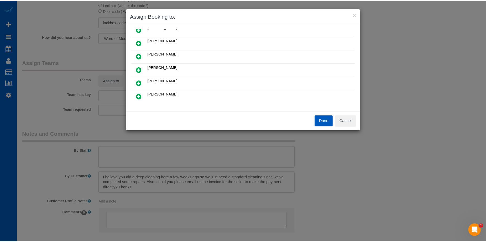
scroll to position [79, 0]
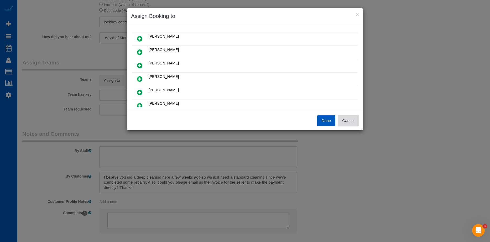
click at [358, 121] on button "Cancel" at bounding box center [348, 120] width 21 height 11
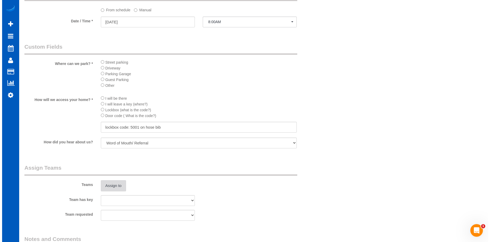
scroll to position [657, 0]
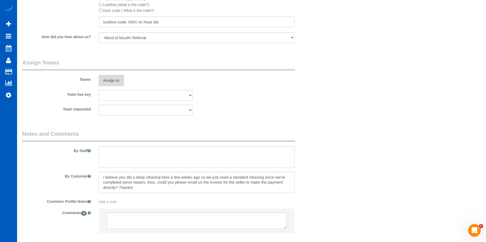
click at [111, 78] on button "Assign to" at bounding box center [111, 80] width 25 height 11
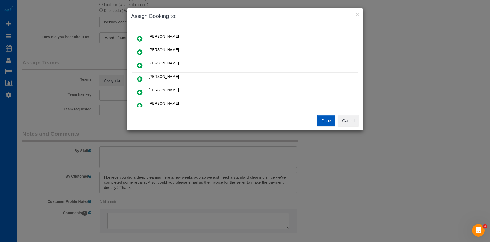
scroll to position [53, 0]
click at [140, 78] on icon at bounding box center [140, 78] width 6 height 6
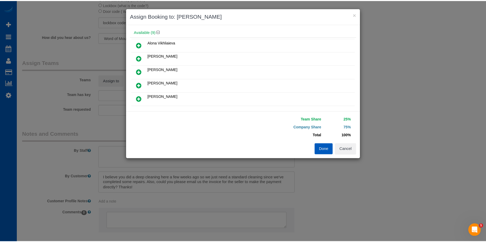
scroll to position [0, 0]
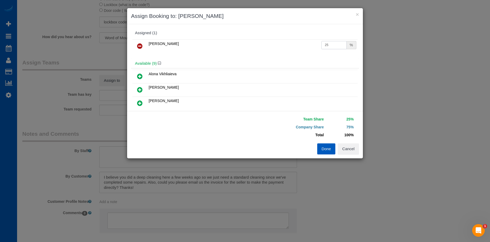
click at [331, 43] on input "25" at bounding box center [334, 45] width 25 height 8
drag, startPoint x: 331, startPoint y: 43, endPoint x: 269, endPoint y: 49, distance: 62.8
click at [269, 49] on tr "Nataliia Moskalenko 25 %" at bounding box center [244, 45] width 225 height 13
type input "50"
click at [325, 147] on button "Done" at bounding box center [326, 148] width 18 height 11
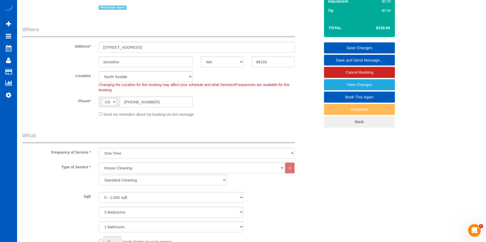
scroll to position [26, 0]
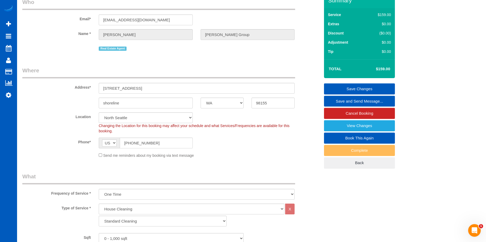
click at [339, 86] on link "Save Changes" at bounding box center [359, 88] width 71 height 11
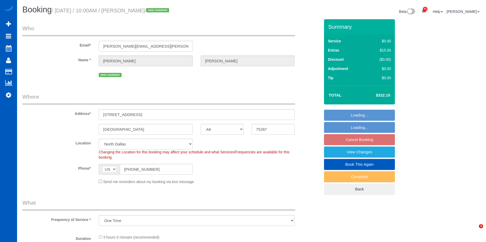
select select "[GEOGRAPHIC_DATA]"
select select "object:917"
select select "spot1"
select select "199"
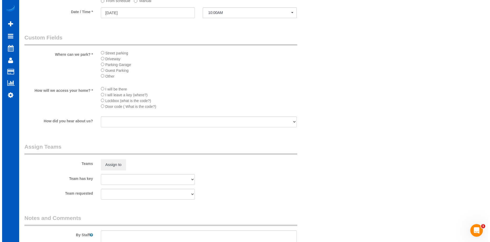
scroll to position [604, 0]
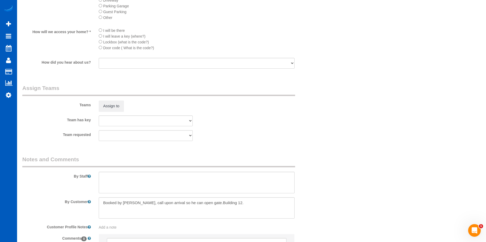
click at [119, 97] on div "Teams Assign to" at bounding box center [171, 97] width 306 height 27
click at [116, 103] on button "Assign to" at bounding box center [111, 105] width 25 height 11
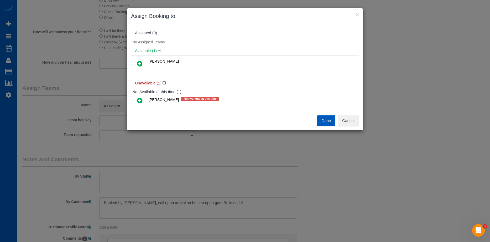
scroll to position [11, 0]
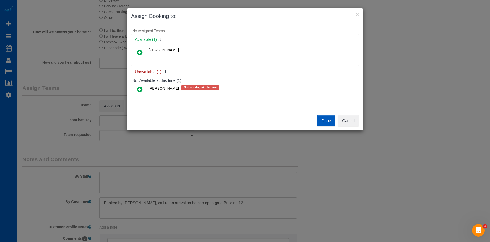
click at [136, 50] on link at bounding box center [140, 52] width 12 height 11
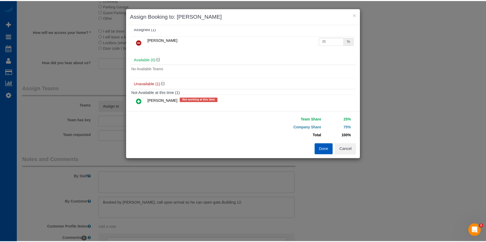
scroll to position [0, 0]
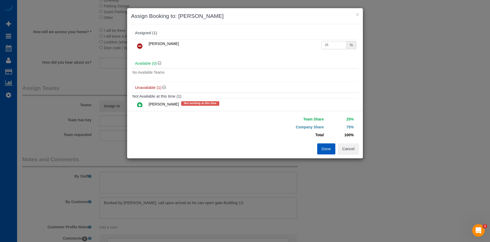
click at [335, 45] on input "25" at bounding box center [334, 45] width 25 height 8
drag, startPoint x: 331, startPoint y: 45, endPoint x: 285, endPoint y: 45, distance: 45.7
click at [285, 45] on tr "[PERSON_NAME] 25 %" at bounding box center [244, 45] width 225 height 13
type input "50"
click at [326, 148] on button "Done" at bounding box center [326, 148] width 18 height 11
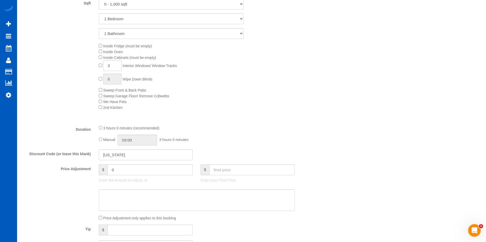
scroll to position [263, 0]
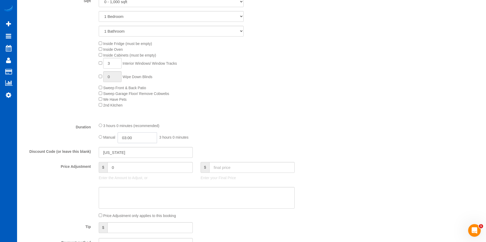
click at [133, 138] on input "03:00" at bounding box center [137, 137] width 39 height 11
type input "04:00"
click at [125, 168] on li "04:00" at bounding box center [131, 167] width 23 height 7
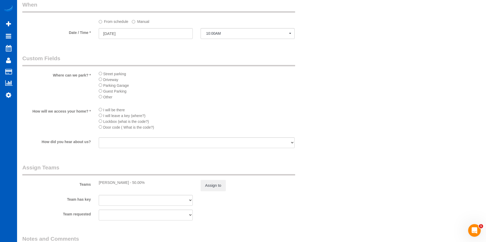
select select "spot7"
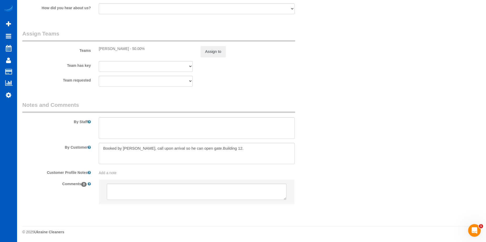
scroll to position [659, 0]
click at [202, 124] on textarea at bounding box center [197, 128] width 196 height 22
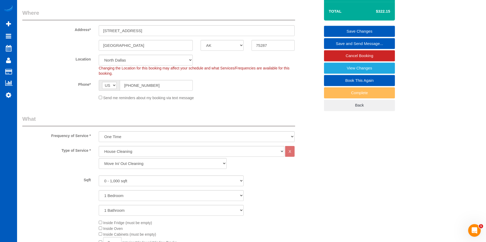
scroll to position [2, 0]
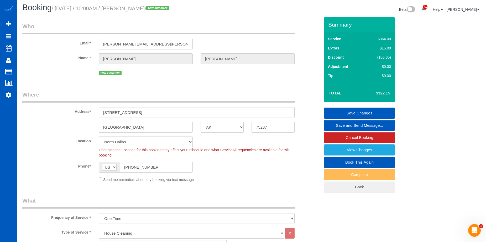
type textarea "Bring help with you."
click at [348, 111] on link "Save Changes" at bounding box center [359, 112] width 71 height 11
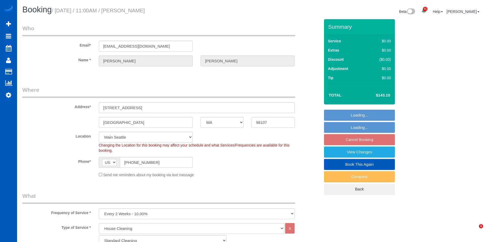
select select "WA"
select select "199"
select select "string:fspay-e85bbf79-c148-44b1-a6a3-ab01ed0e5143"
select select "spot2"
select select "number:8"
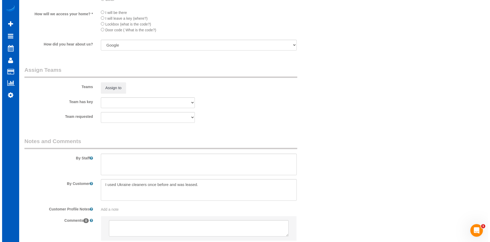
scroll to position [657, 0]
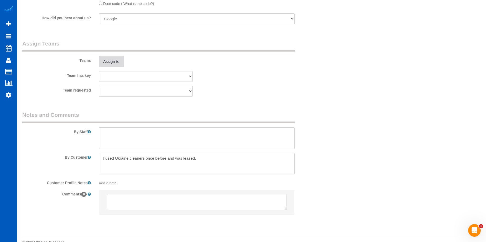
click at [117, 61] on button "Assign to" at bounding box center [111, 61] width 25 height 11
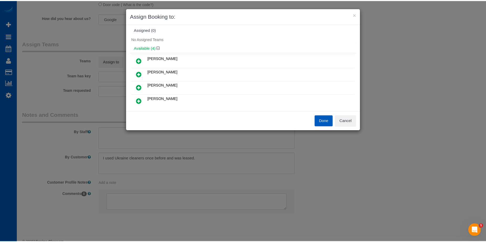
scroll to position [0, 0]
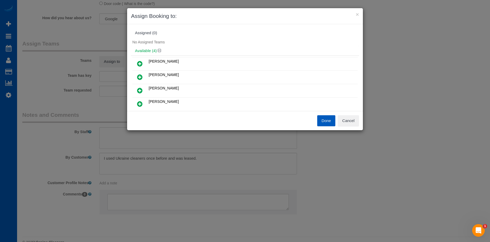
click at [364, 124] on div "× Assign Booking to: Assigned (0) No Assigned Teams Available (4) [PERSON_NAME]…" at bounding box center [245, 121] width 490 height 242
click at [354, 121] on button "Cancel" at bounding box center [348, 120] width 21 height 11
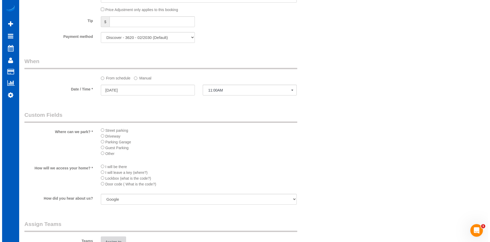
scroll to position [525, 0]
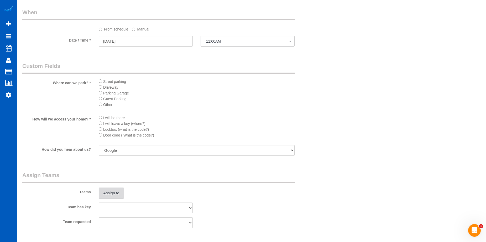
click at [111, 190] on button "Assign to" at bounding box center [111, 192] width 25 height 11
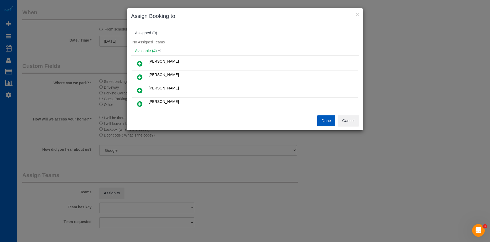
click at [141, 104] on icon at bounding box center [140, 104] width 6 height 6
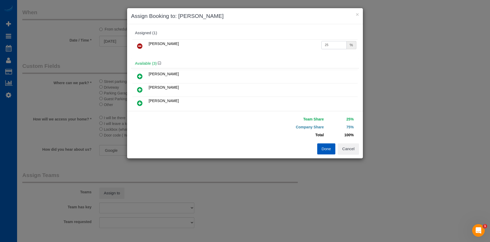
click at [332, 43] on input "25" at bounding box center [334, 45] width 25 height 8
drag, startPoint x: 330, startPoint y: 44, endPoint x: 301, endPoint y: 41, distance: 29.0
click at [301, 41] on tr "[PERSON_NAME] 25 %" at bounding box center [244, 45] width 225 height 13
type input "50"
click at [327, 146] on button "Done" at bounding box center [326, 148] width 18 height 11
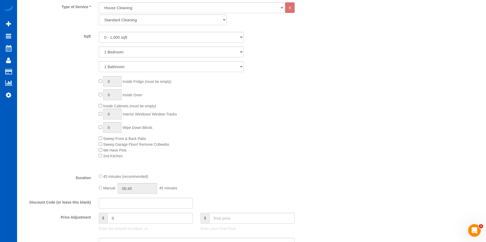
scroll to position [289, 0]
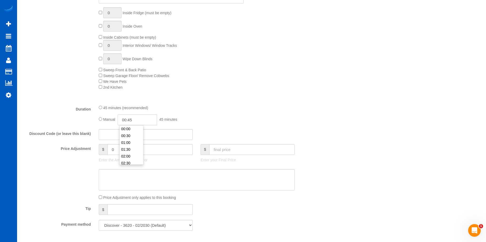
click at [136, 119] on input "00:45" at bounding box center [137, 119] width 39 height 11
type input "05:00"
click at [131, 145] on li "05:00" at bounding box center [131, 144] width 23 height 7
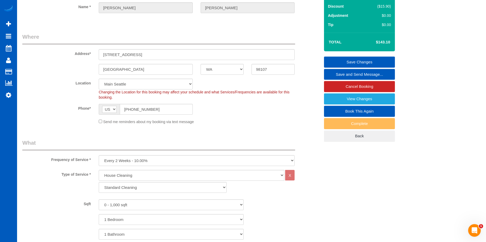
select select "spot19"
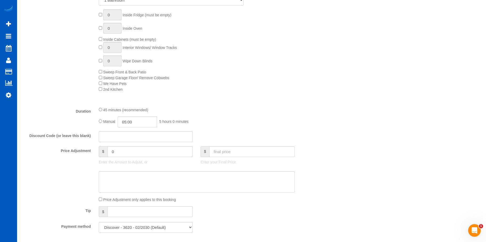
scroll to position [289, 0]
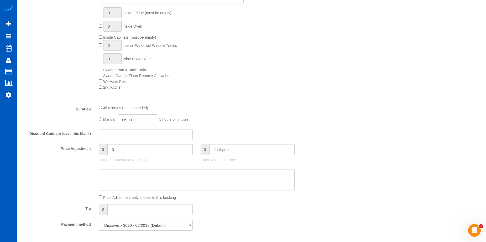
click at [129, 118] on input "05:00" at bounding box center [137, 119] width 39 height 11
type input "03:00"
click at [132, 133] on li "03:00" at bounding box center [131, 134] width 23 height 7
select select "spot36"
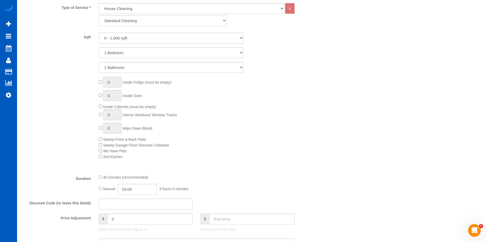
scroll to position [263, 0]
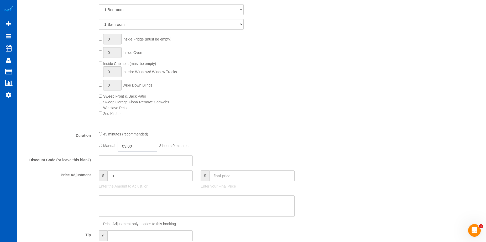
click at [142, 143] on input "03:00" at bounding box center [137, 146] width 39 height 11
type input "03:30"
click at [132, 169] on li "03:30" at bounding box center [131, 168] width 23 height 7
select select "spot53"
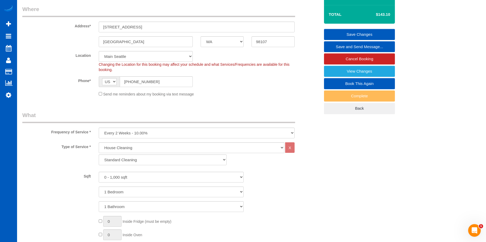
scroll to position [26, 0]
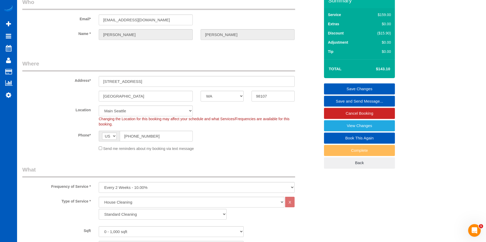
click at [352, 87] on link "Save Changes" at bounding box center [359, 88] width 71 height 11
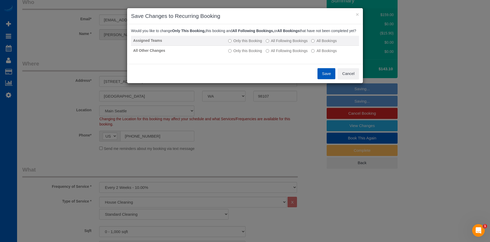
click at [279, 43] on label "All Following Bookings" at bounding box center [287, 40] width 42 height 5
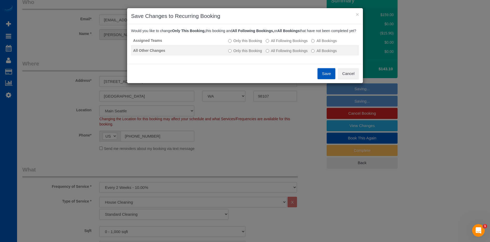
click at [280, 53] on label "All Following Bookings" at bounding box center [287, 50] width 42 height 5
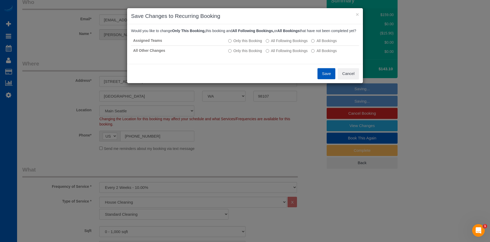
click at [329, 79] on button "Save" at bounding box center [327, 73] width 18 height 11
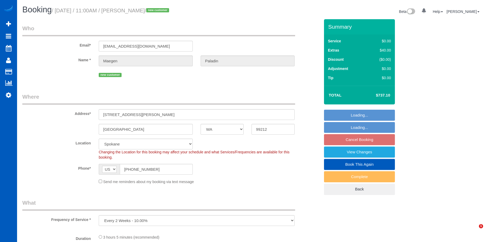
select select "WA"
select select "string:fspay-c16e3978-caa4-4e93-bdfc-d9cf4d3083b3"
select select "199"
select select "5001"
select select "3"
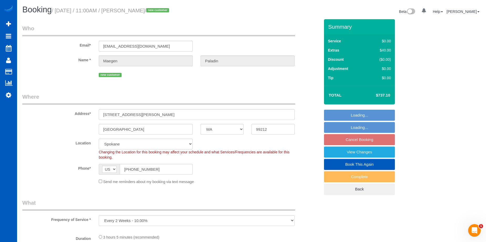
select select "4"
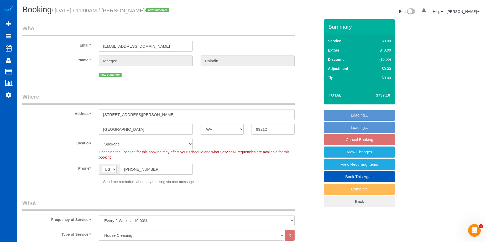
select select "spot2"
select select "object:1094"
select select "5001"
select select "3"
select select "4"
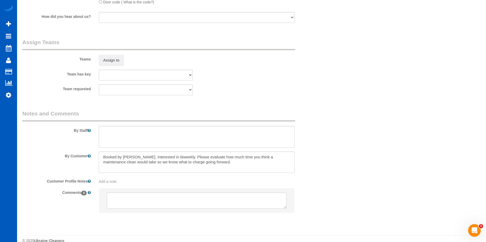
scroll to position [674, 0]
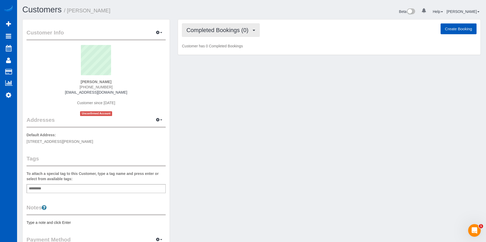
click at [208, 29] on span "Completed Bookings (0)" at bounding box center [219, 30] width 65 height 7
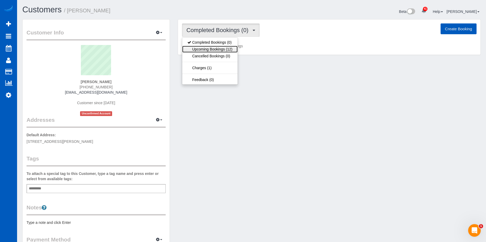
click at [208, 48] on link "Upcoming Bookings (12)" at bounding box center [209, 49] width 55 height 7
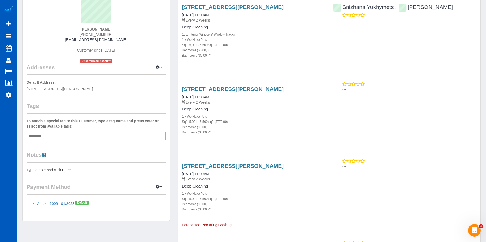
scroll to position [26, 0]
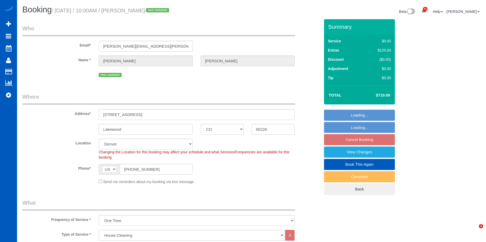
select select "CO"
select select "199"
select select "3001"
select select "4"
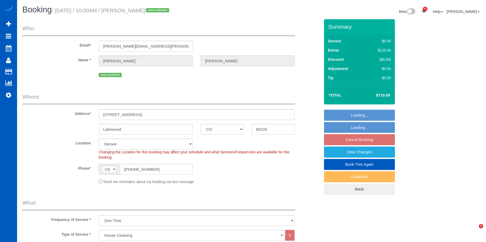
select select "number:8"
select select "object:1052"
select select "spot1"
select select "3001"
select select "4"
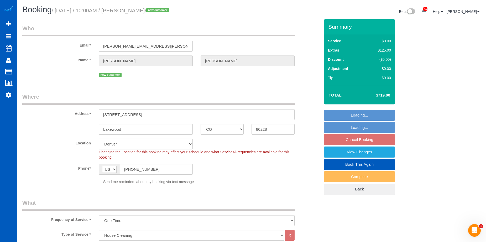
select select "4"
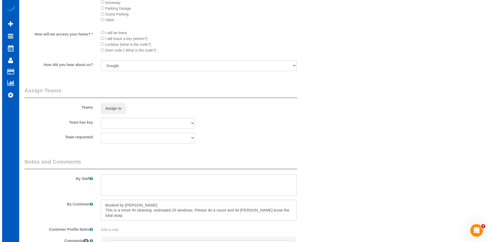
scroll to position [604, 0]
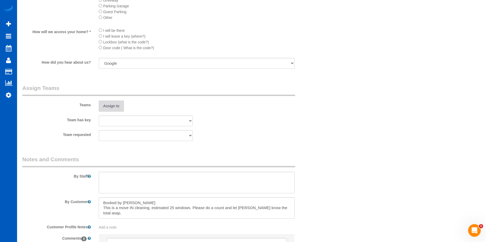
click at [119, 102] on button "Assign to" at bounding box center [111, 105] width 25 height 11
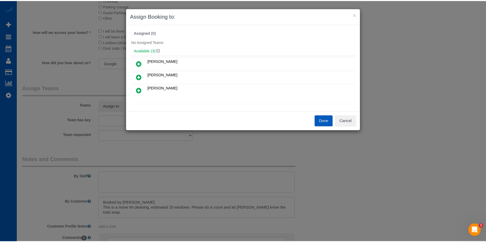
scroll to position [0, 0]
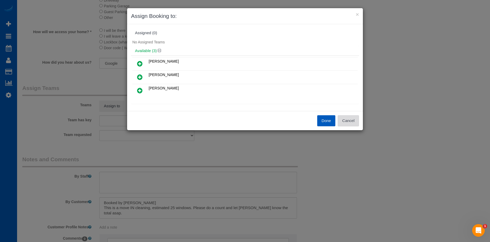
click at [353, 123] on button "Cancel" at bounding box center [348, 120] width 21 height 11
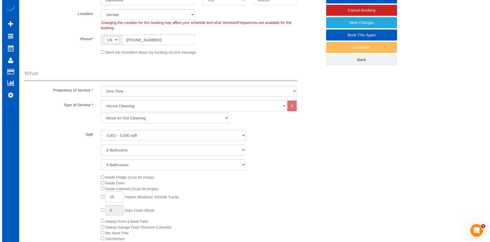
scroll to position [105, 0]
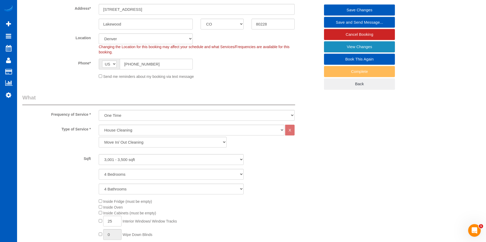
click at [333, 47] on link "View Changes" at bounding box center [359, 46] width 71 height 11
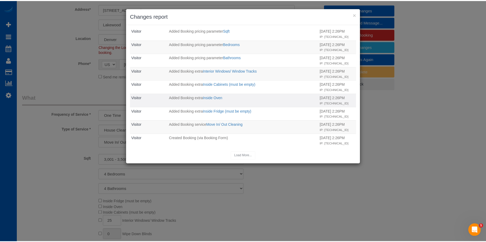
scroll to position [145, 0]
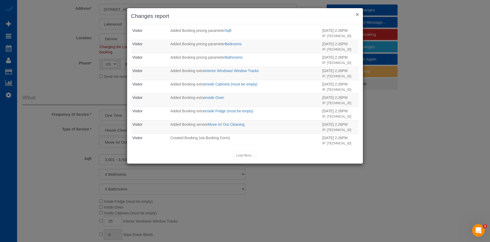
click at [359, 12] on button "×" at bounding box center [357, 15] width 3 height 6
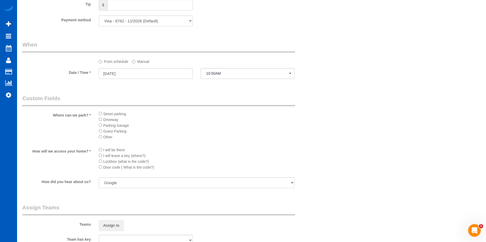
scroll to position [525, 0]
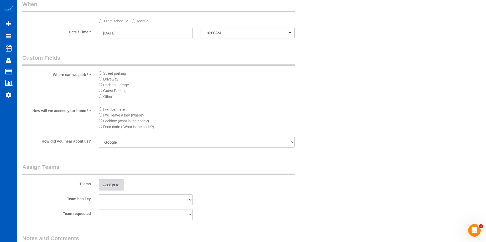
click at [117, 184] on button "Assign to" at bounding box center [111, 184] width 25 height 11
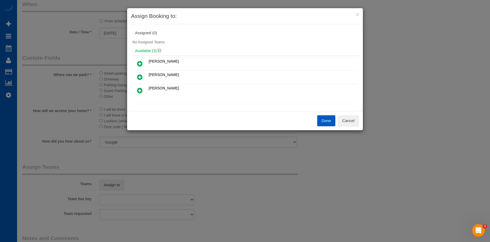
click at [141, 62] on icon at bounding box center [140, 63] width 6 height 6
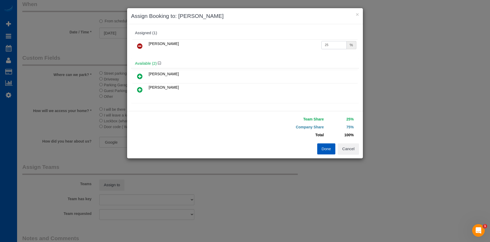
click at [322, 45] on input "25" at bounding box center [334, 45] width 25 height 8
drag, startPoint x: 331, startPoint y: 45, endPoint x: 289, endPoint y: 43, distance: 42.6
click at [289, 43] on tr "[PERSON_NAME] 25 %" at bounding box center [244, 45] width 225 height 13
type input "50"
drag, startPoint x: 325, startPoint y: 149, endPoint x: 312, endPoint y: 132, distance: 21.8
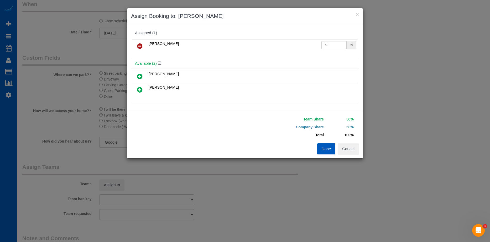
click at [324, 149] on button "Done" at bounding box center [326, 148] width 18 height 11
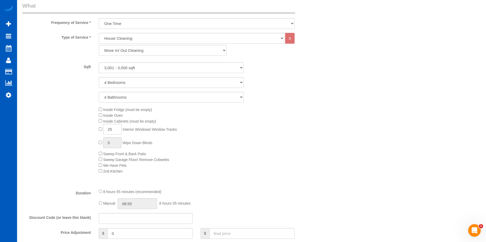
scroll to position [263, 0]
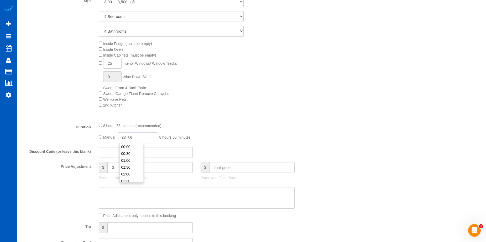
click at [130, 136] on input "08:55" at bounding box center [137, 137] width 39 height 11
type input "08:00"
click at [131, 152] on li "08:00" at bounding box center [131, 150] width 23 height 7
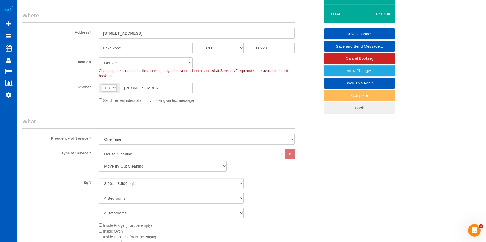
scroll to position [26, 0]
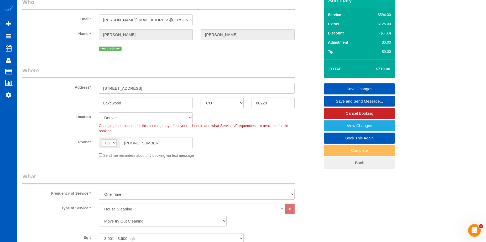
select select "spot12"
click at [328, 89] on link "Save Changes" at bounding box center [359, 88] width 71 height 11
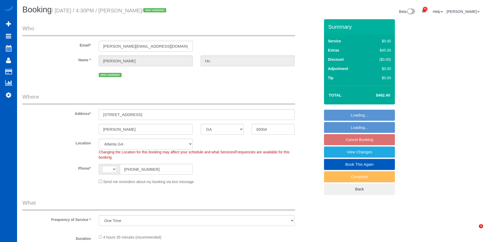
select select "GA"
select select "string:[GEOGRAPHIC_DATA]"
select select "199"
select select "4501"
select select "6"
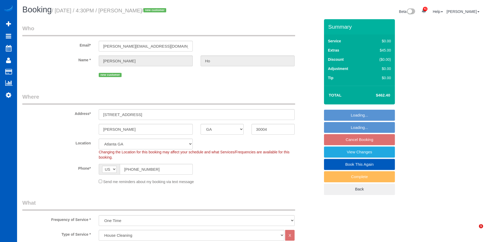
select select "5"
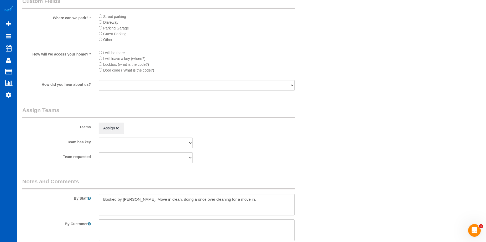
scroll to position [683, 0]
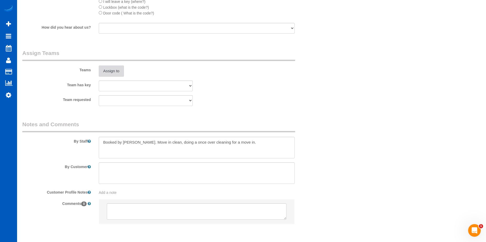
click at [120, 74] on button "Assign to" at bounding box center [111, 70] width 25 height 11
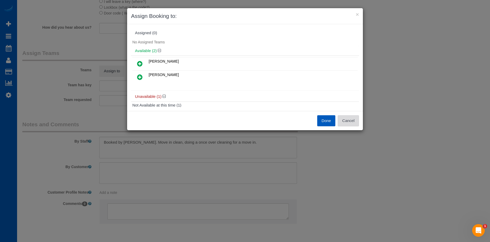
click at [358, 125] on button "Cancel" at bounding box center [348, 120] width 21 height 11
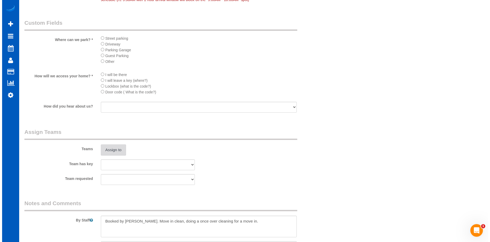
scroll to position [631, 0]
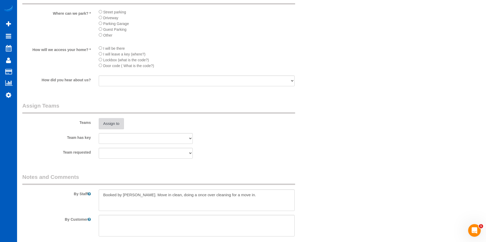
click at [108, 123] on button "Assign to" at bounding box center [111, 123] width 25 height 11
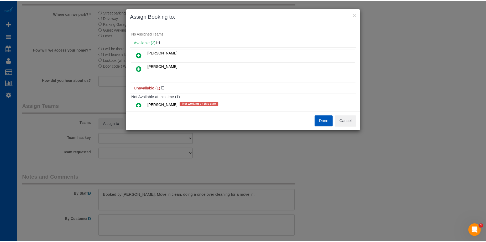
scroll to position [0, 0]
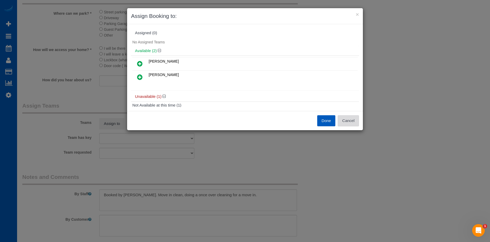
click at [353, 119] on button "Cancel" at bounding box center [348, 120] width 21 height 11
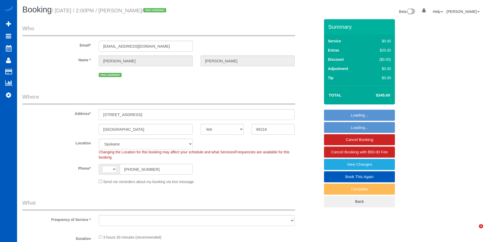
select select "WA"
select select "string:[GEOGRAPHIC_DATA]"
select select "string:fspay-a76de947-8fb6-4bdb-884b-8b89feff6369"
select select "object:814"
select select "spot1"
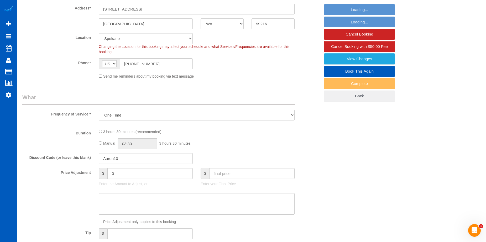
select select "object:1092"
select select "199"
select select "2"
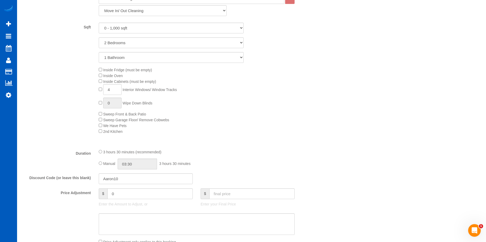
select select "2"
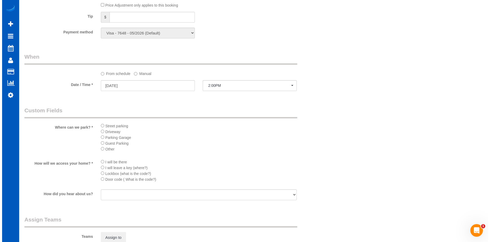
scroll to position [578, 0]
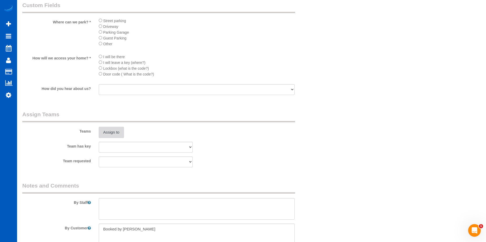
click at [112, 134] on button "Assign to" at bounding box center [111, 132] width 25 height 11
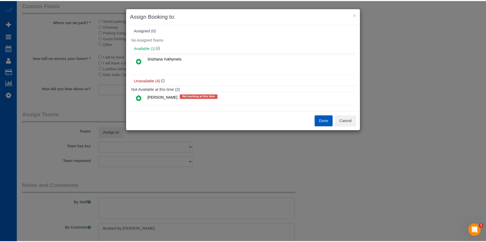
scroll to position [0, 0]
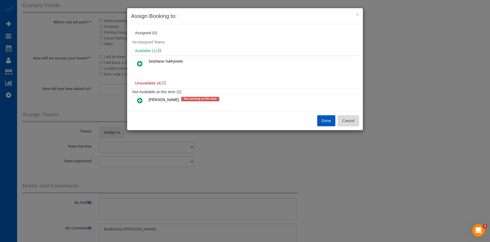
click at [350, 121] on button "Cancel" at bounding box center [348, 120] width 21 height 11
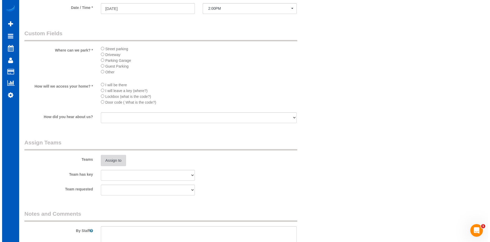
scroll to position [552, 0]
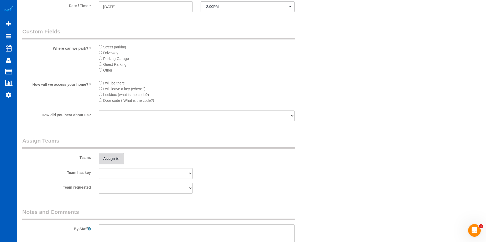
click at [116, 159] on button "Assign to" at bounding box center [111, 158] width 25 height 11
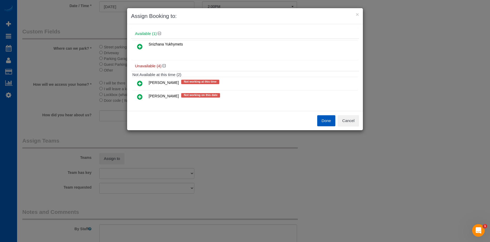
scroll to position [26, 0]
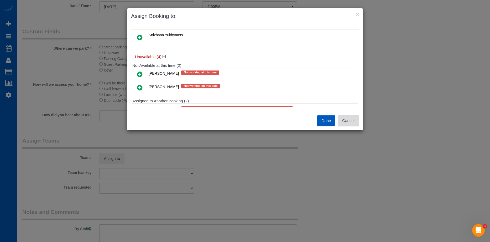
drag, startPoint x: 353, startPoint y: 119, endPoint x: 359, endPoint y: 115, distance: 7.4
click at [353, 119] on button "Cancel" at bounding box center [348, 120] width 21 height 11
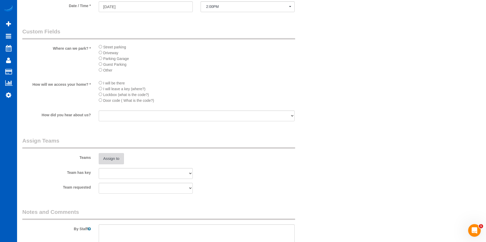
click at [110, 156] on button "Assign to" at bounding box center [111, 158] width 25 height 11
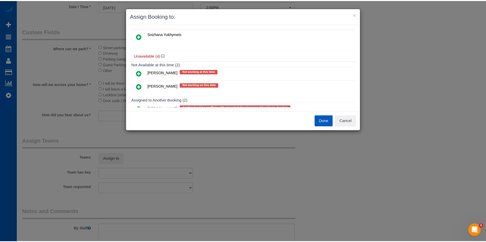
scroll to position [60, 0]
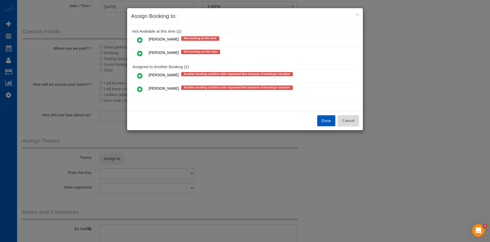
click at [354, 123] on button "Cancel" at bounding box center [348, 120] width 21 height 11
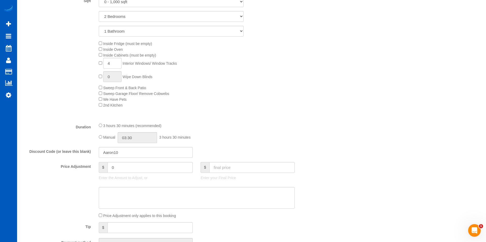
scroll to position [158, 0]
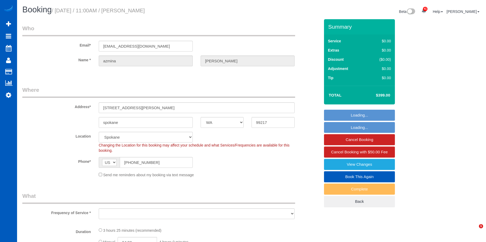
select select "WA"
select select "object:953"
select select "spot1"
select select "object:1097"
select select "199"
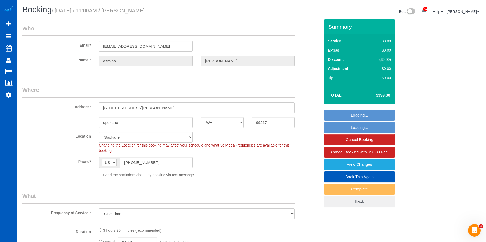
select select "4501"
select select "4"
select select "5"
select select "4501"
select select "4"
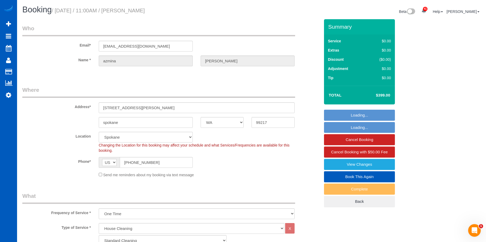
select select "5"
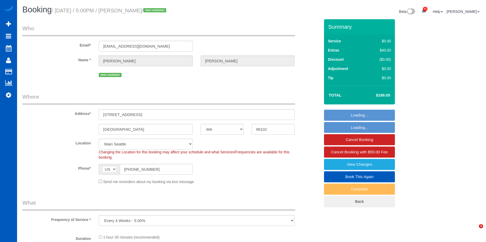
select select "WA"
select select "number:8"
select select "object:921"
select select "199"
select select "2"
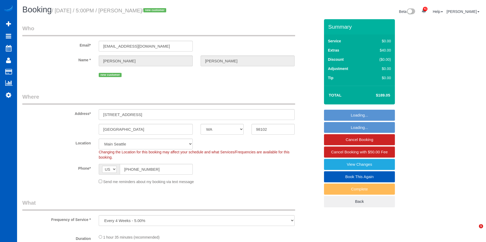
select select "spot1"
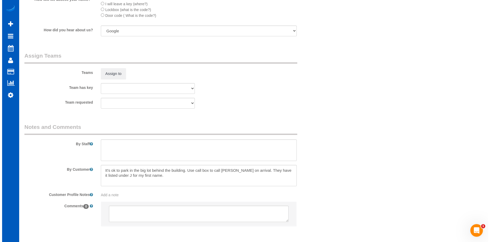
scroll to position [622, 0]
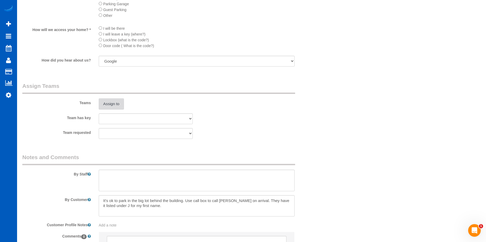
click at [113, 102] on button "Assign to" at bounding box center [111, 103] width 25 height 11
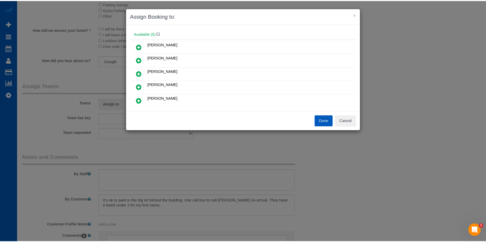
scroll to position [26, 0]
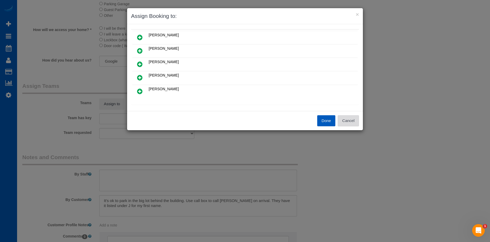
click at [359, 122] on button "Cancel" at bounding box center [348, 120] width 21 height 11
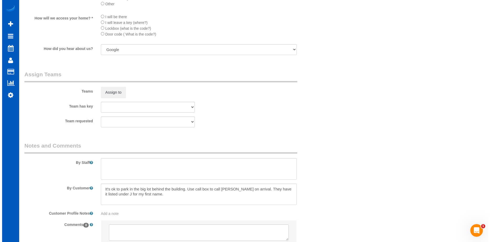
scroll to position [674, 0]
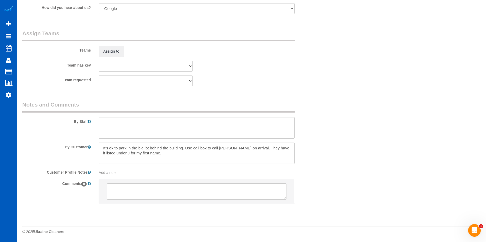
click at [115, 43] on div "Teams Assign to" at bounding box center [171, 42] width 306 height 27
click at [114, 48] on button "Assign to" at bounding box center [111, 51] width 25 height 11
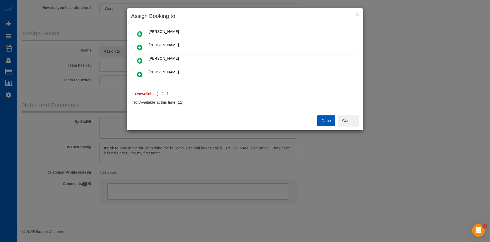
scroll to position [53, 0]
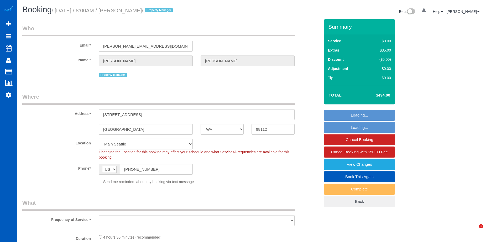
select select "WA"
select select "199"
select select "1501"
select select "3"
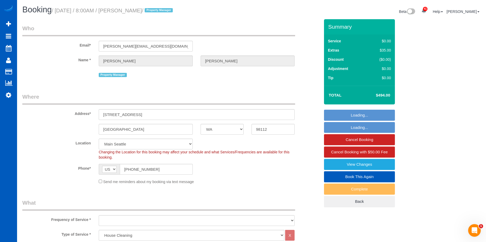
select select "object:1047"
select select "spot1"
select select "1501"
select select "3"
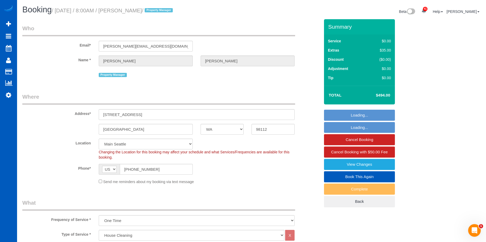
select select "object:1232"
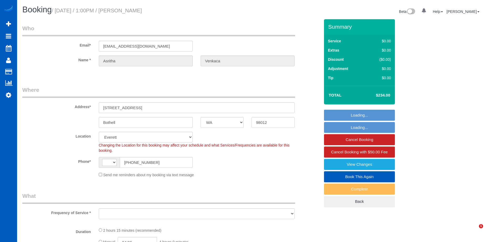
select select "WA"
select select "string:[GEOGRAPHIC_DATA]"
select select "string:fspay-09b4dd30-6fad-477d-b2e9-416341a73477"
select select "199"
select select "1501"
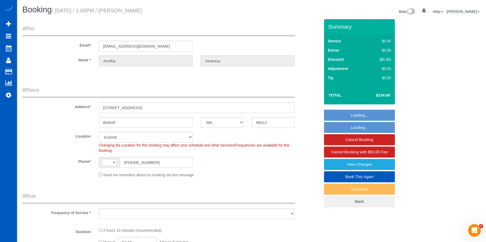
select select "3"
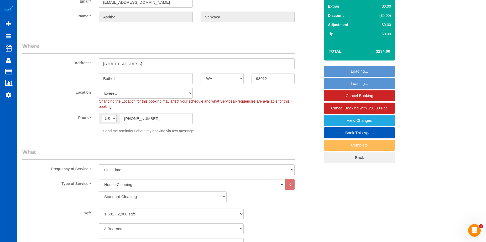
select select "object:1261"
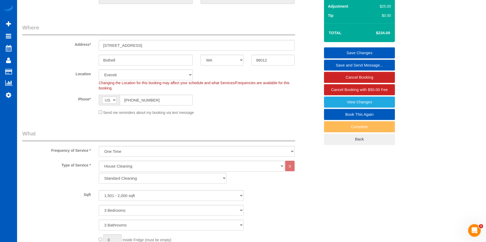
scroll to position [26, 0]
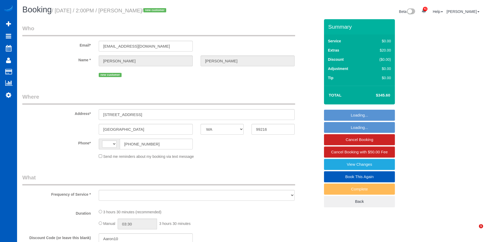
select select "WA"
select select "string:fspay-a76de947-8fb6-4bdb-884b-8b89feff6369"
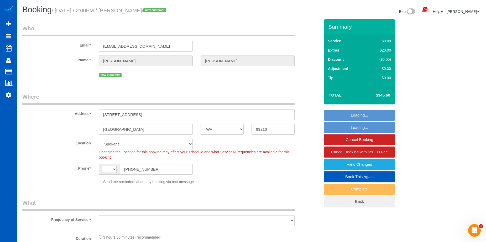
select select "string:[GEOGRAPHIC_DATA]"
select select "199"
select select "2"
select select "spot1"
select select "object:1087"
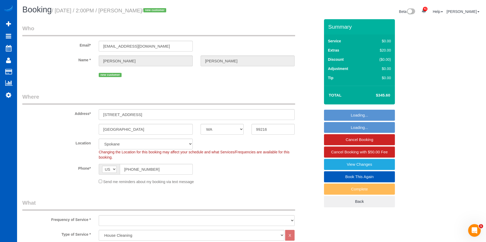
select select "2"
select select "object:1176"
select select "WA"
select select "object:1048"
select select "199"
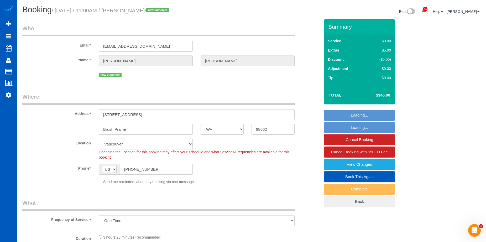
select select "2"
select select "spot1"
select select "2"
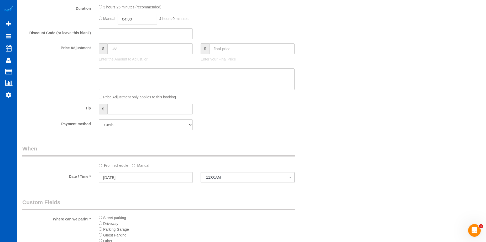
scroll to position [420, 0]
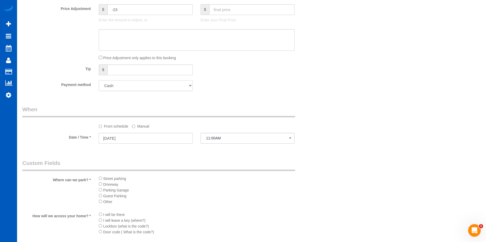
click at [161, 87] on select "Add Credit Card Cash Check Paypal" at bounding box center [146, 85] width 94 height 11
select select "string:fspay"
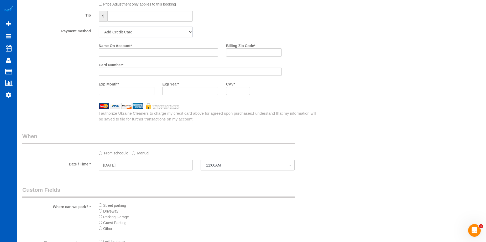
scroll to position [448, 0]
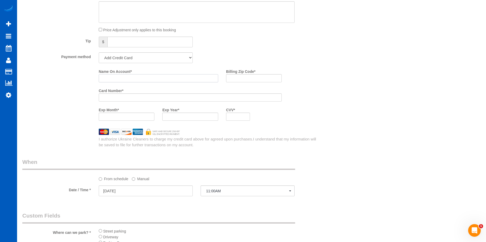
click at [146, 79] on input "Name On Account *" at bounding box center [159, 78] width 120 height 8
paste input "[PERSON_NAME]"
type input "[PERSON_NAME]"
drag, startPoint x: 256, startPoint y: 78, endPoint x: 213, endPoint y: 82, distance: 43.3
click at [256, 78] on input "Billing Zip Code *" at bounding box center [254, 78] width 56 height 8
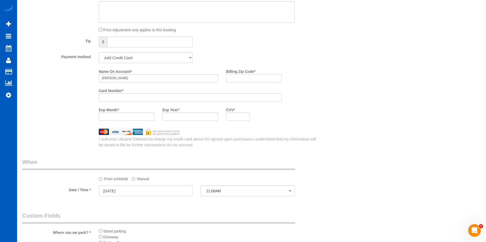
paste input "98685"
type input "98685"
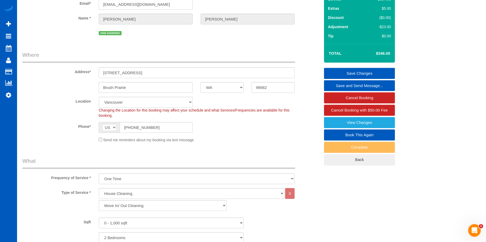
scroll to position [2, 0]
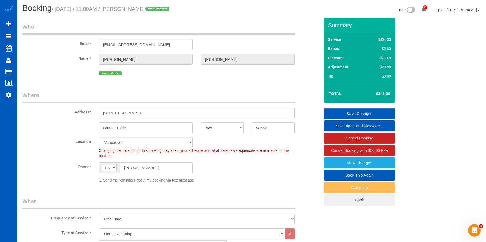
click at [349, 110] on link "Save Changes" at bounding box center [359, 113] width 71 height 11
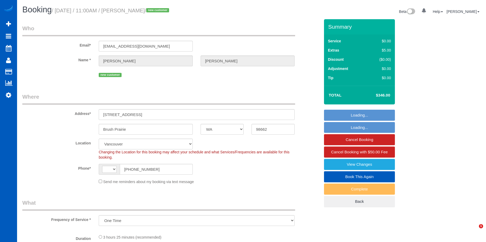
select select "WA"
select select "object:578"
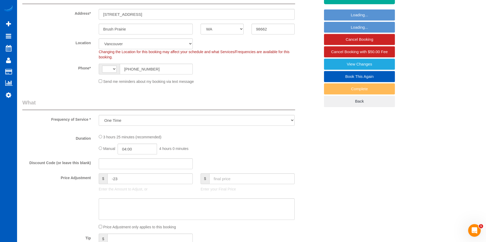
select select "string:[GEOGRAPHIC_DATA]"
select select "spot1"
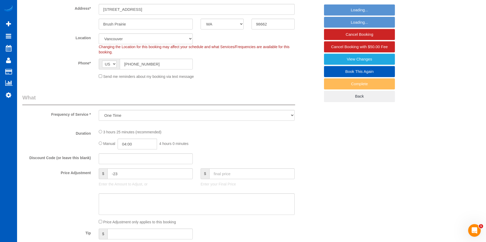
select select "199"
select select "2"
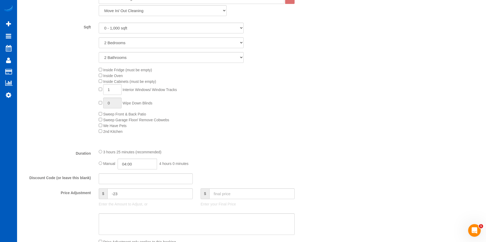
select select "2"
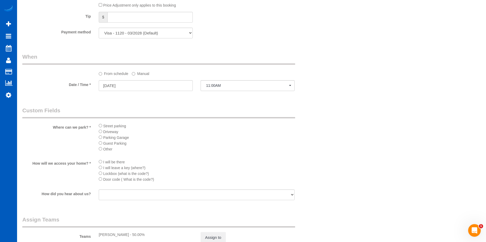
scroll to position [604, 0]
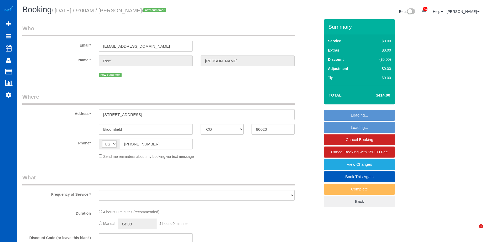
select select "CO"
select select "object:914"
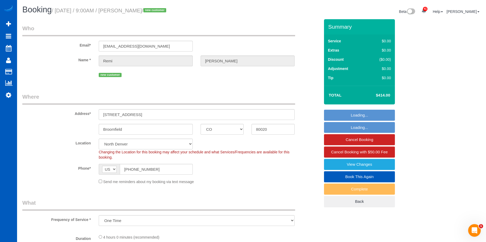
select select "199"
select select "1501"
select select "3"
select select "object:1070"
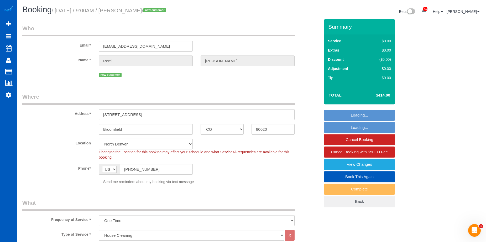
select select "1501"
select select "3"
select select "CO"
select select "199"
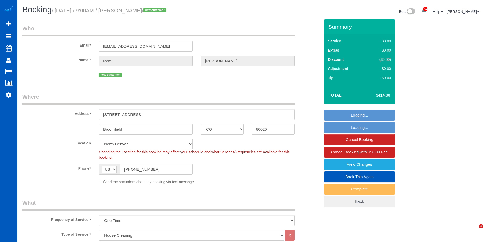
select select "1501"
select select "3"
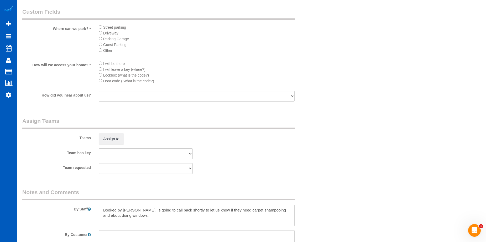
scroll to position [631, 0]
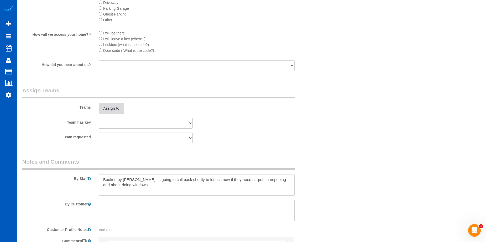
click at [121, 107] on button "Assign to" at bounding box center [111, 108] width 25 height 11
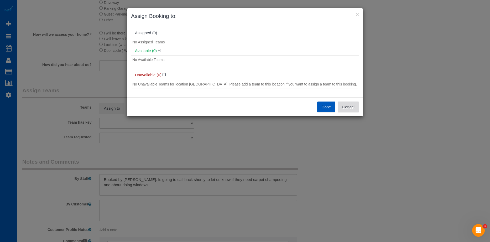
click at [353, 107] on button "Cancel" at bounding box center [348, 106] width 21 height 11
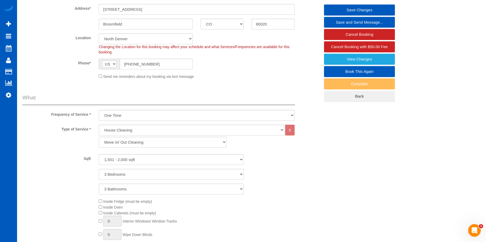
scroll to position [79, 0]
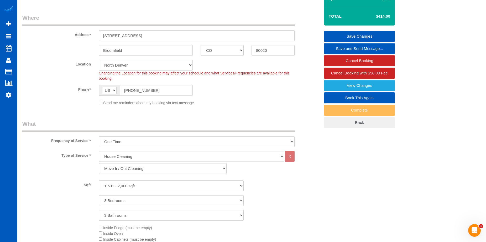
click at [142, 61] on select "North [GEOGRAPHIC_DATA] [GEOGRAPHIC_DATA] [GEOGRAPHIC_DATA] [GEOGRAPHIC_DATA] […" at bounding box center [146, 65] width 94 height 11
select select "266"
click at [99, 60] on select "North [GEOGRAPHIC_DATA] [GEOGRAPHIC_DATA] [GEOGRAPHIC_DATA] [GEOGRAPHIC_DATA] […" at bounding box center [146, 65] width 94 height 11
select select "object:1205"
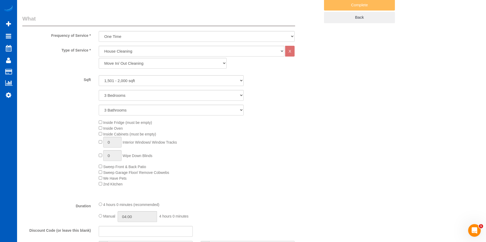
select select "1501"
select select "3"
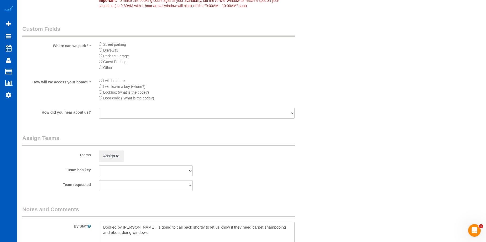
scroll to position [631, 0]
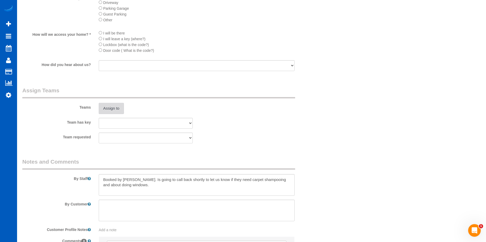
click at [115, 107] on button "Assign to" at bounding box center [111, 108] width 25 height 11
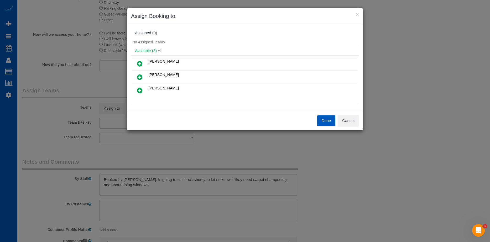
click at [138, 75] on icon at bounding box center [140, 77] width 6 height 6
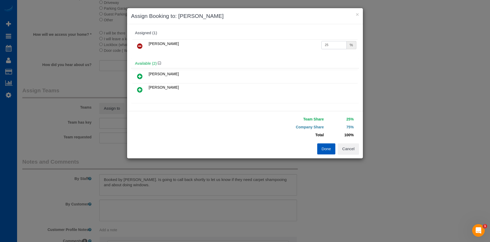
click at [341, 46] on input "25" at bounding box center [334, 45] width 25 height 8
drag, startPoint x: 334, startPoint y: 44, endPoint x: 277, endPoint y: 45, distance: 57.5
click at [277, 45] on tr "[PERSON_NAME] 25 %" at bounding box center [244, 45] width 225 height 13
type input "50"
click at [325, 148] on button "Done" at bounding box center [326, 148] width 18 height 11
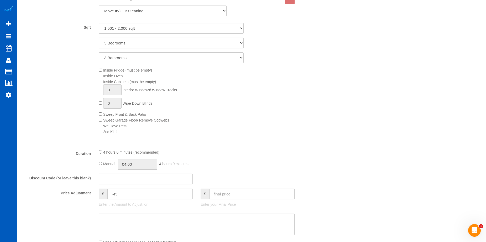
scroll to position [236, 0]
click at [131, 164] on input "04:00" at bounding box center [137, 163] width 39 height 11
type input "05:00"
click at [129, 191] on li "05:00" at bounding box center [131, 193] width 23 height 7
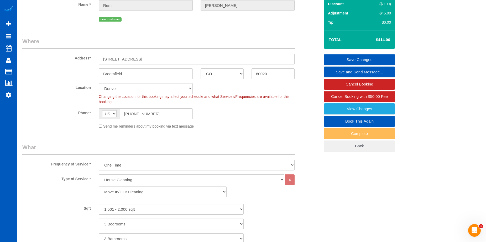
scroll to position [0, 0]
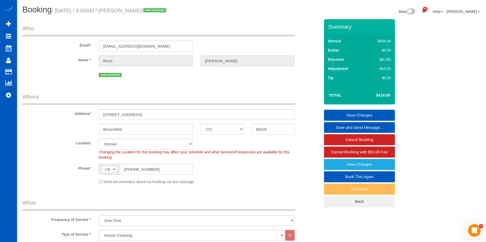
click at [357, 116] on link "Save Changes" at bounding box center [359, 115] width 71 height 11
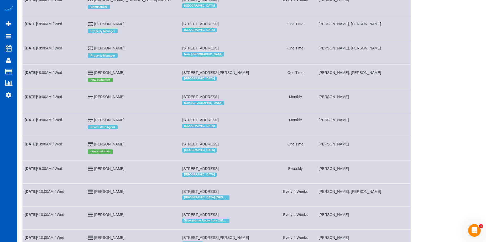
scroll to position [184, 0]
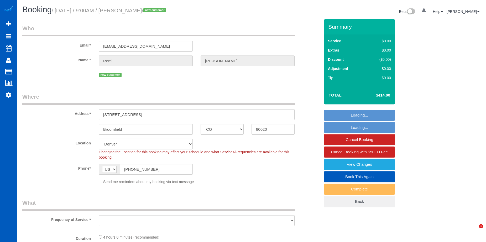
select select "CO"
select select "string:fspay-b5be8560-0389-43e2-ad16-71ce517b82c7"
select select "object:967"
select select "199"
select select "1501"
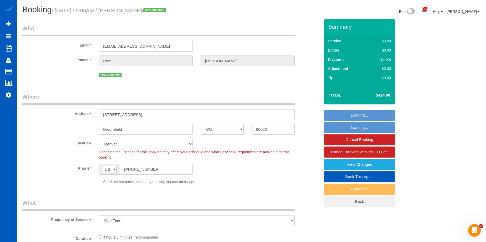
select select "3"
select select "1501"
select select "3"
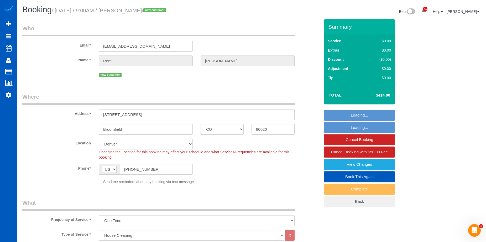
click at [147, 147] on select "North [GEOGRAPHIC_DATA] [GEOGRAPHIC_DATA] [GEOGRAPHIC_DATA] [GEOGRAPHIC_DATA] […" at bounding box center [146, 143] width 94 height 11
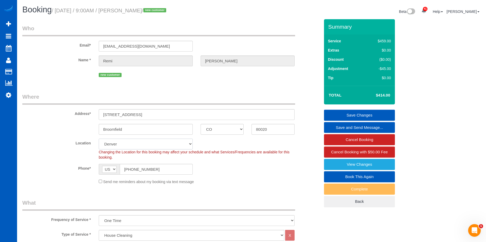
select select "265"
click at [99, 138] on select "North [GEOGRAPHIC_DATA] [GEOGRAPHIC_DATA] [GEOGRAPHIC_DATA] [GEOGRAPHIC_DATA] […" at bounding box center [146, 143] width 94 height 11
select select "object:1193"
select select "1501"
select select "3"
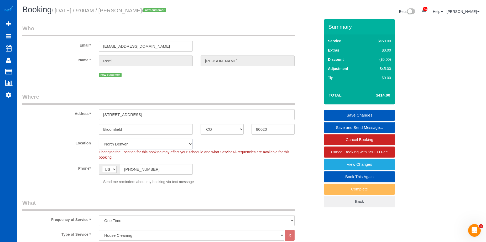
select select "3"
click at [343, 113] on link "Save Changes" at bounding box center [359, 115] width 71 height 11
